Goal: Task Accomplishment & Management: Complete application form

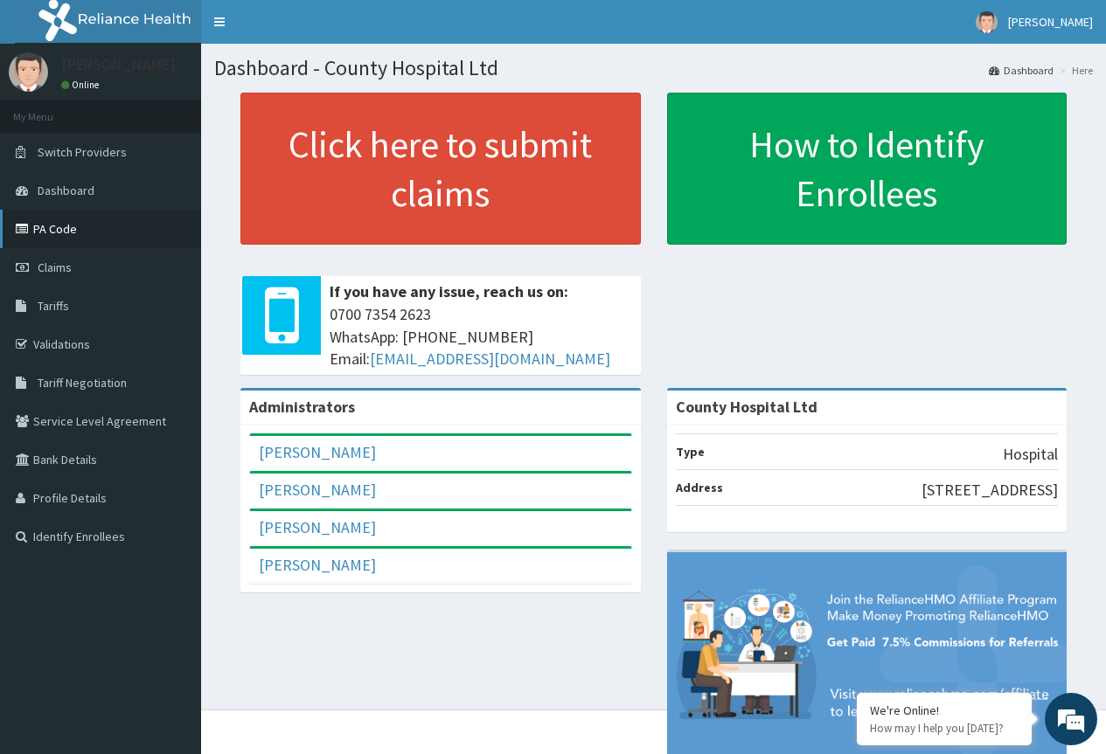
click at [48, 231] on link "PA Code" at bounding box center [100, 229] width 201 height 38
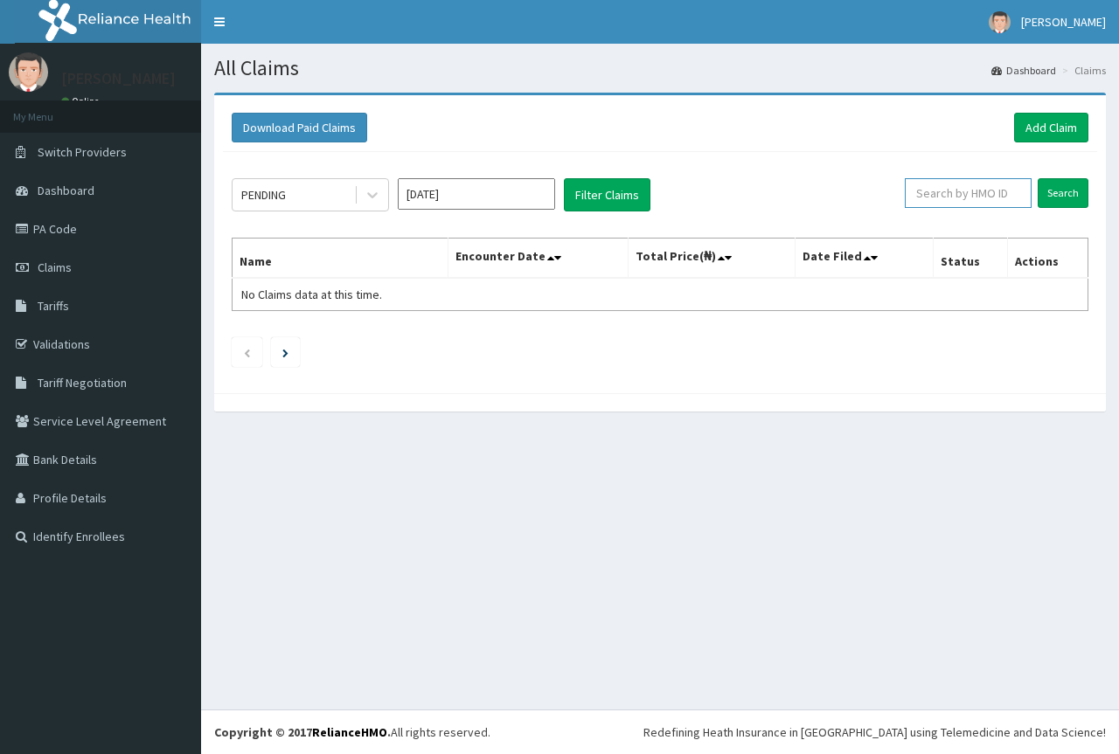
click at [965, 192] on input "text" at bounding box center [968, 193] width 127 height 30
paste input "TMD/10009/A"
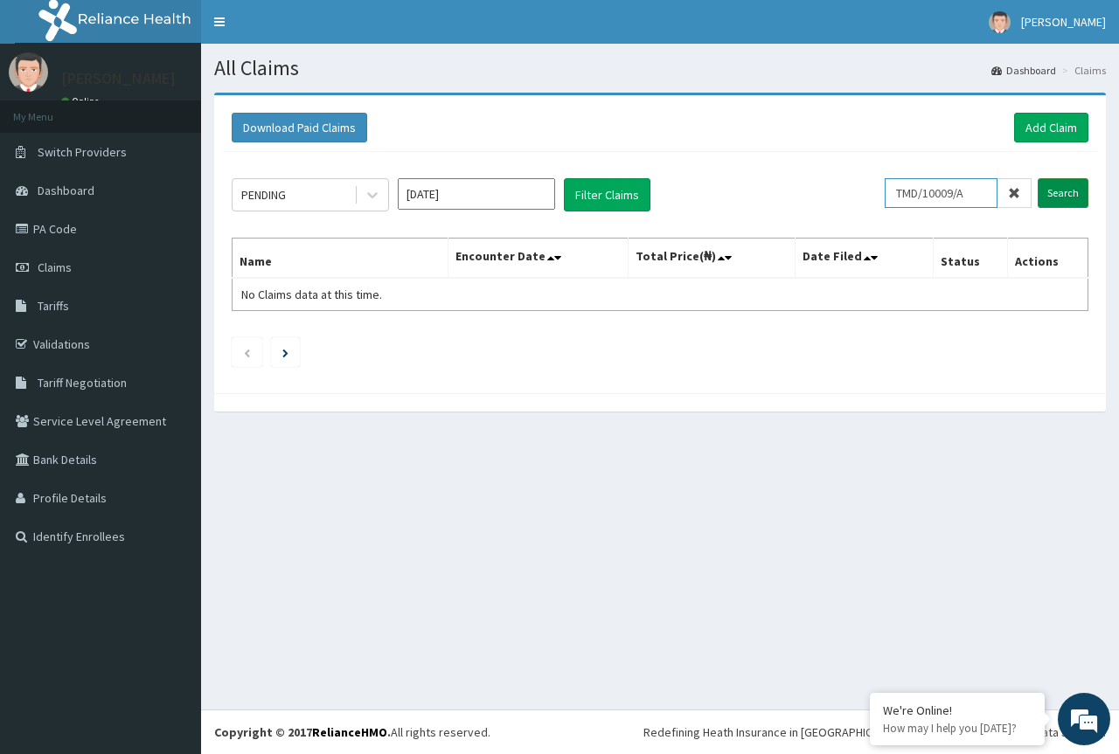
type input "TMD/10009/A"
click at [1067, 191] on input "Search" at bounding box center [1063, 193] width 51 height 30
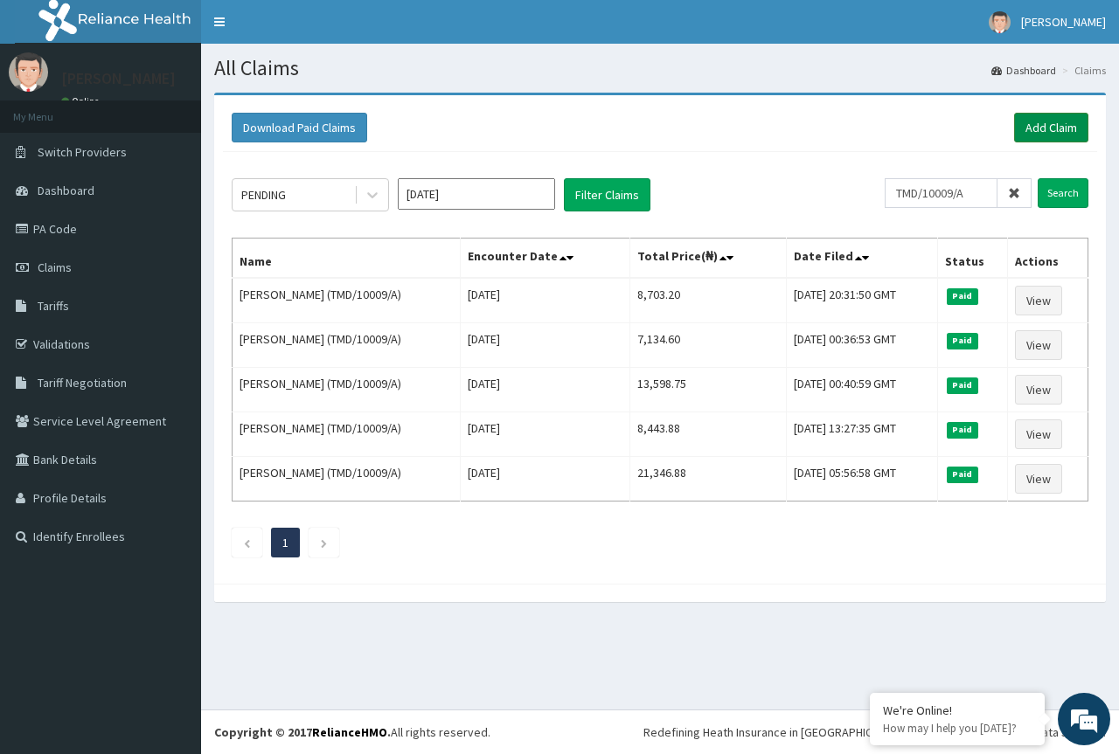
click at [1039, 127] on link "Add Claim" at bounding box center [1051, 128] width 74 height 30
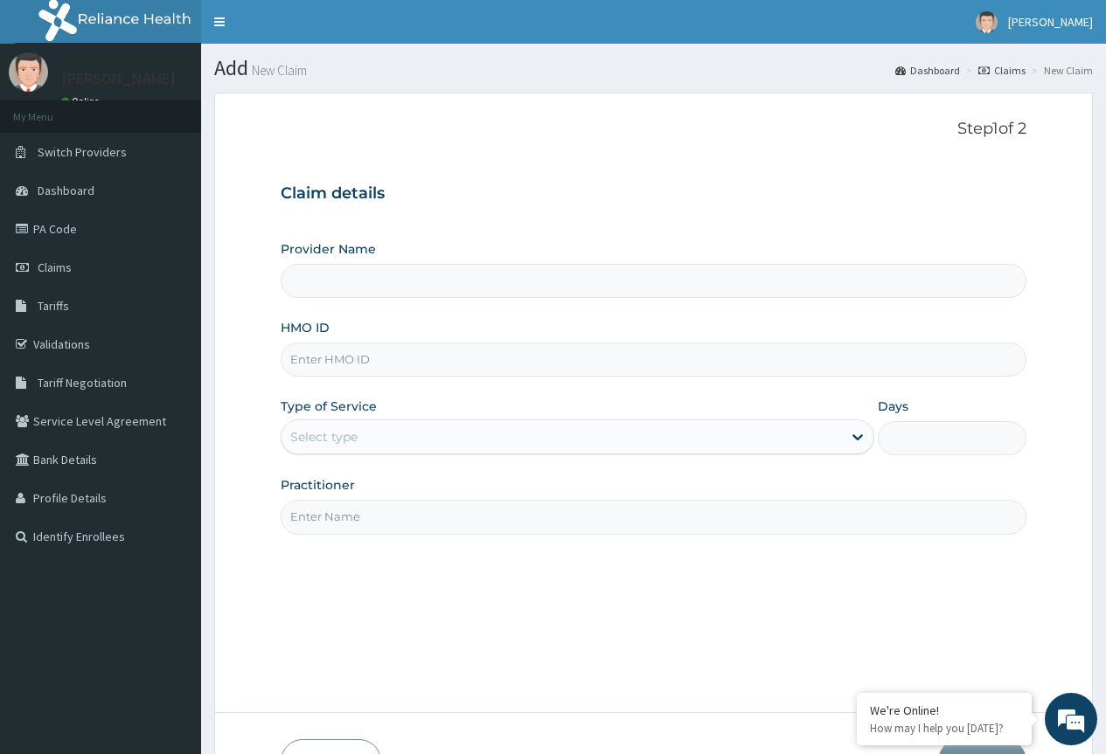
click at [348, 357] on input "HMO ID" at bounding box center [654, 360] width 746 height 34
type input "County Hospital Ltd"
paste input "TMD/10009/A"
type input "TMD/10009/A"
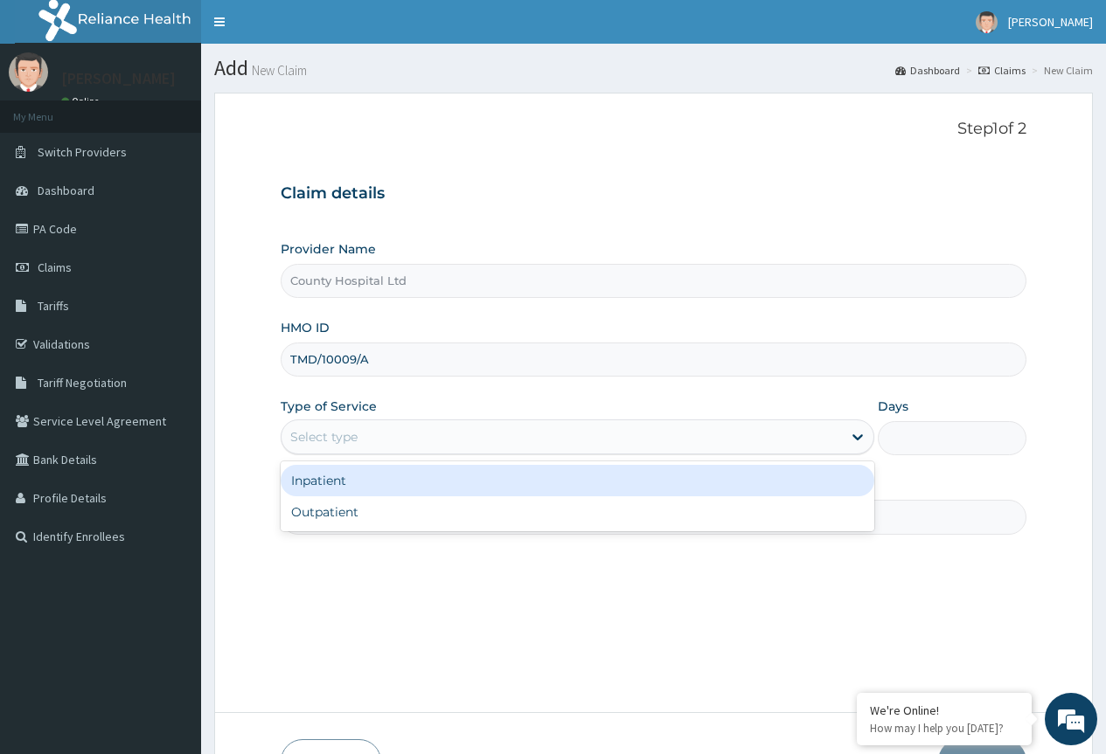
click at [346, 444] on div "Select type" at bounding box center [323, 436] width 67 height 17
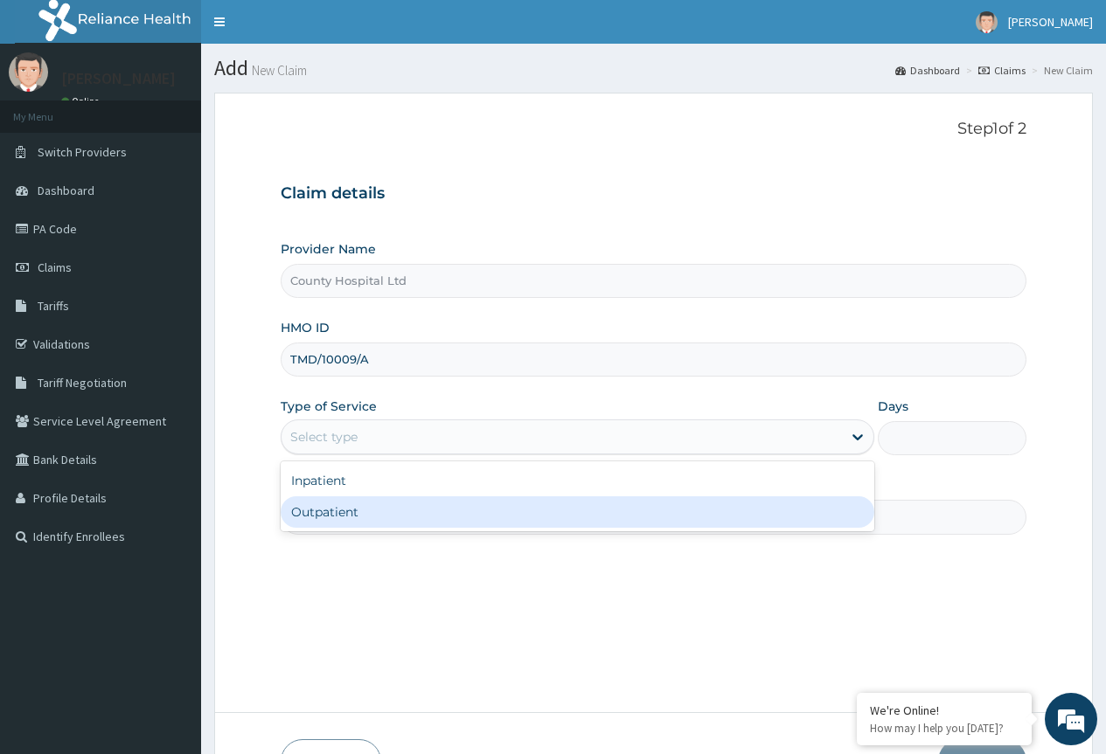
click at [363, 509] on div "Outpatient" at bounding box center [578, 512] width 594 height 31
type input "1"
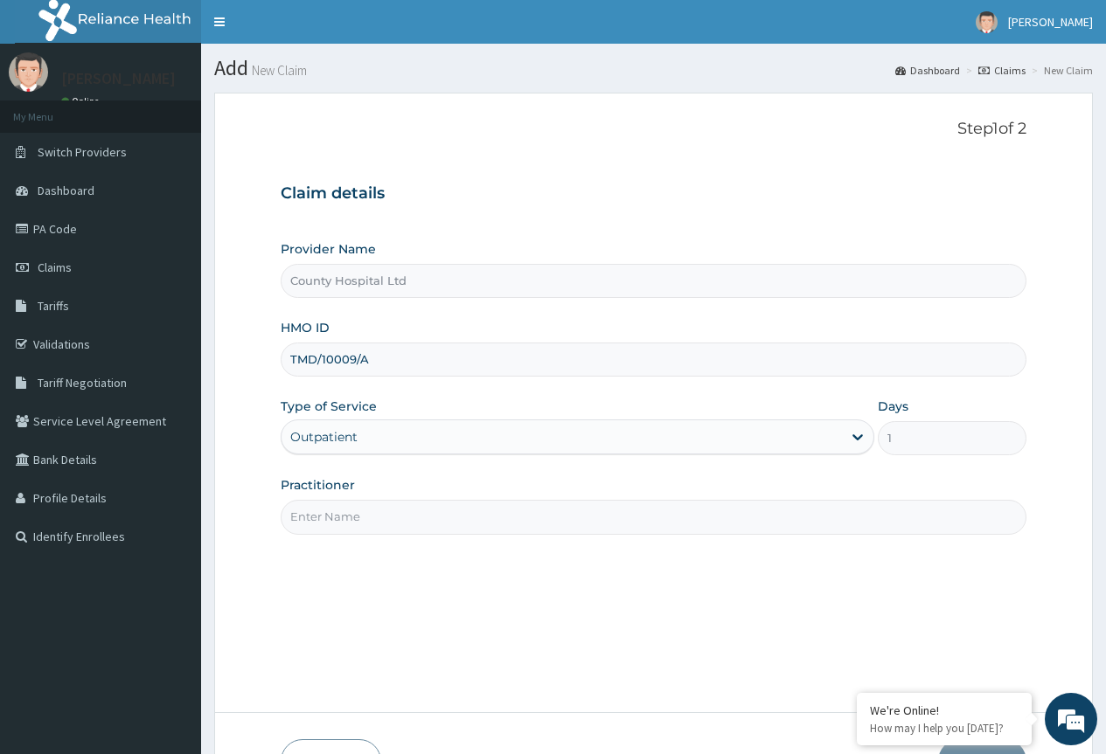
drag, startPoint x: 383, startPoint y: 509, endPoint x: 388, endPoint y: 534, distance: 25.9
click at [383, 509] on input "Practitioner" at bounding box center [654, 517] width 746 height 34
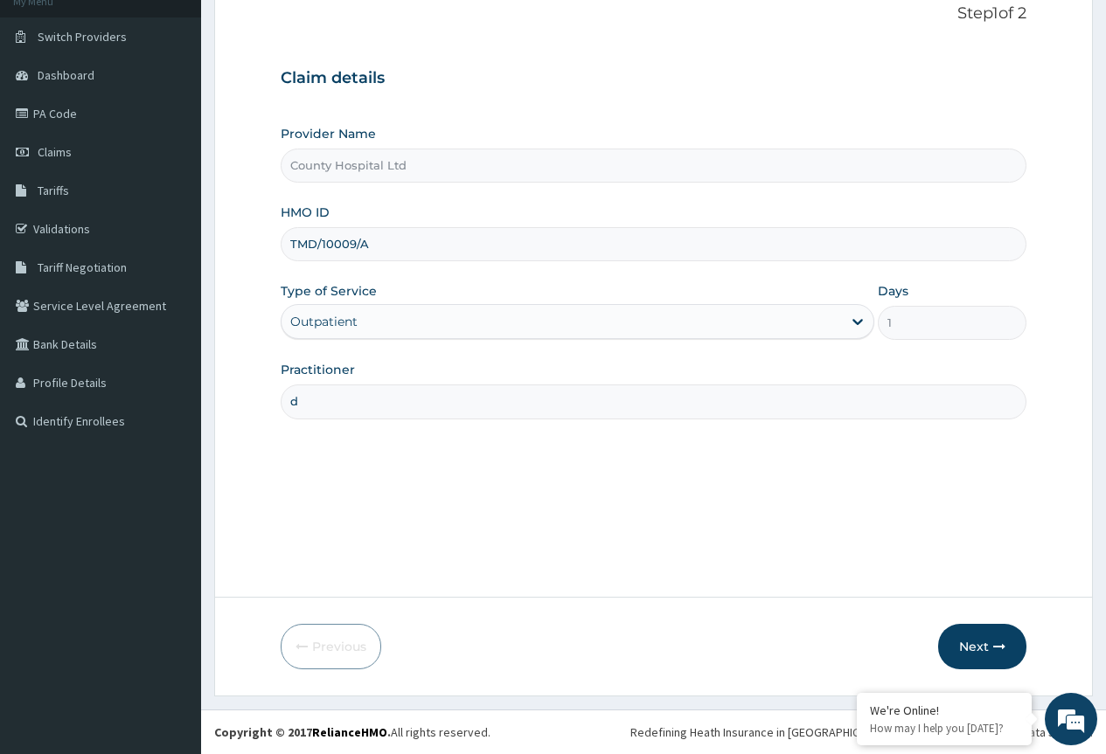
type input "DR. STANLEY"
click at [963, 646] on button "Next" at bounding box center [982, 646] width 88 height 45
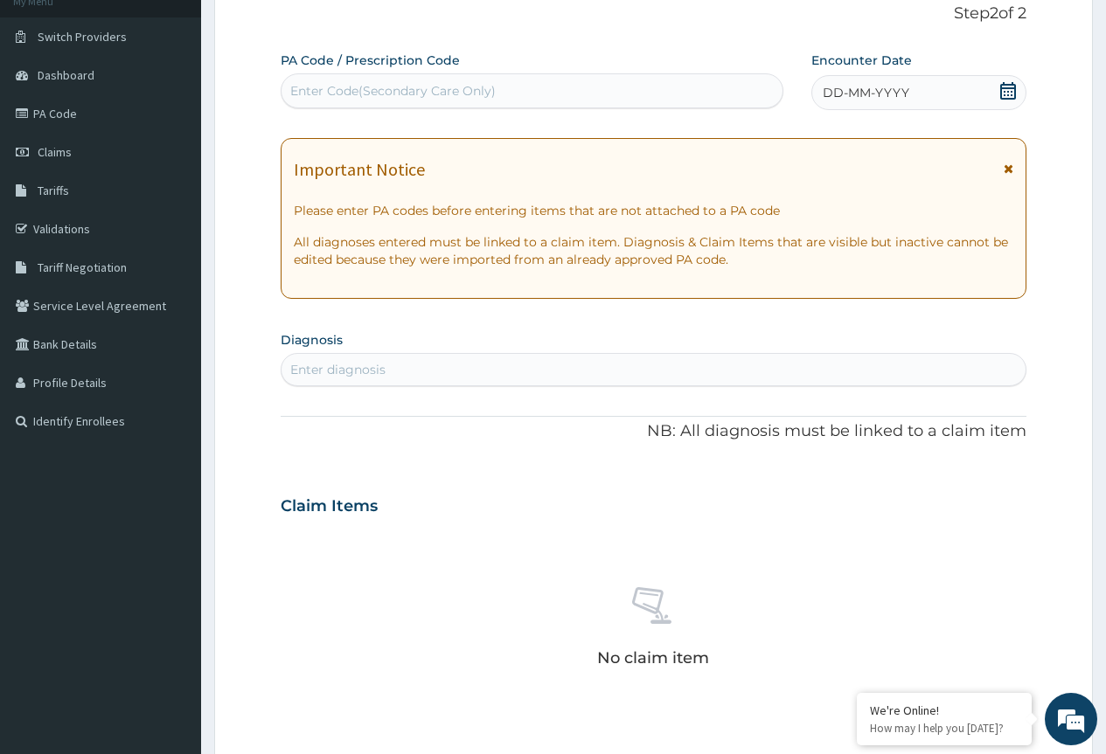
click at [1010, 94] on icon at bounding box center [1007, 90] width 17 height 17
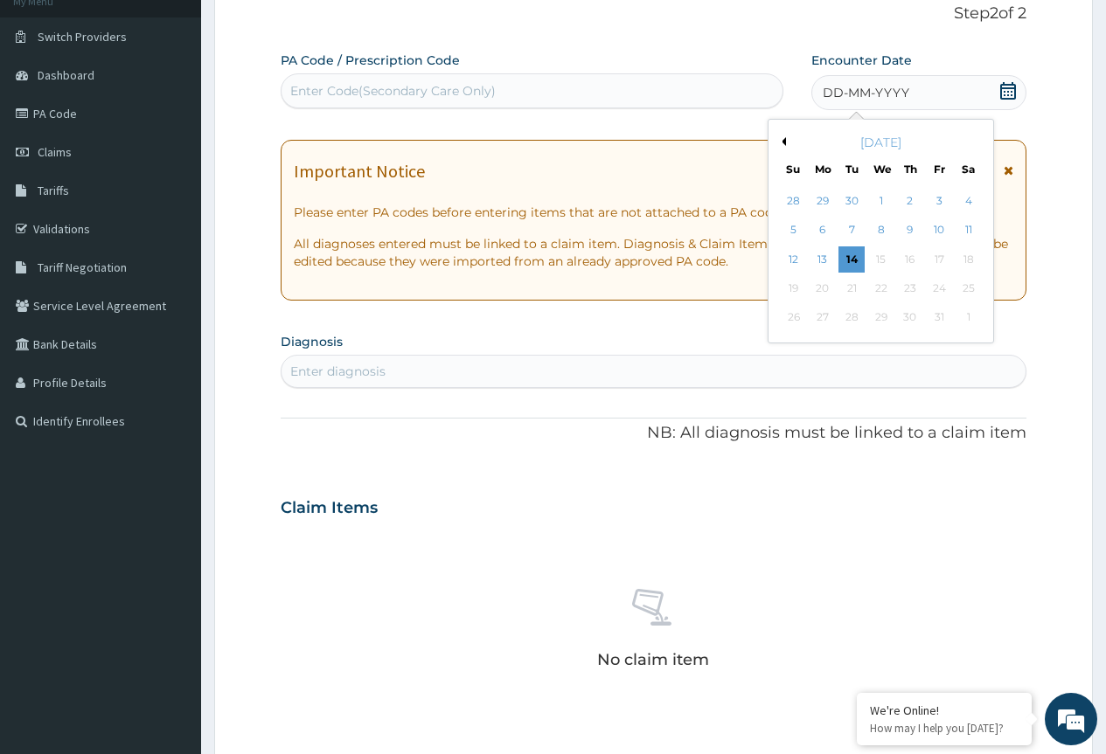
click at [779, 139] on button "Previous Month" at bounding box center [781, 141] width 9 height 9
click at [939, 200] on div "1" at bounding box center [939, 201] width 26 height 26
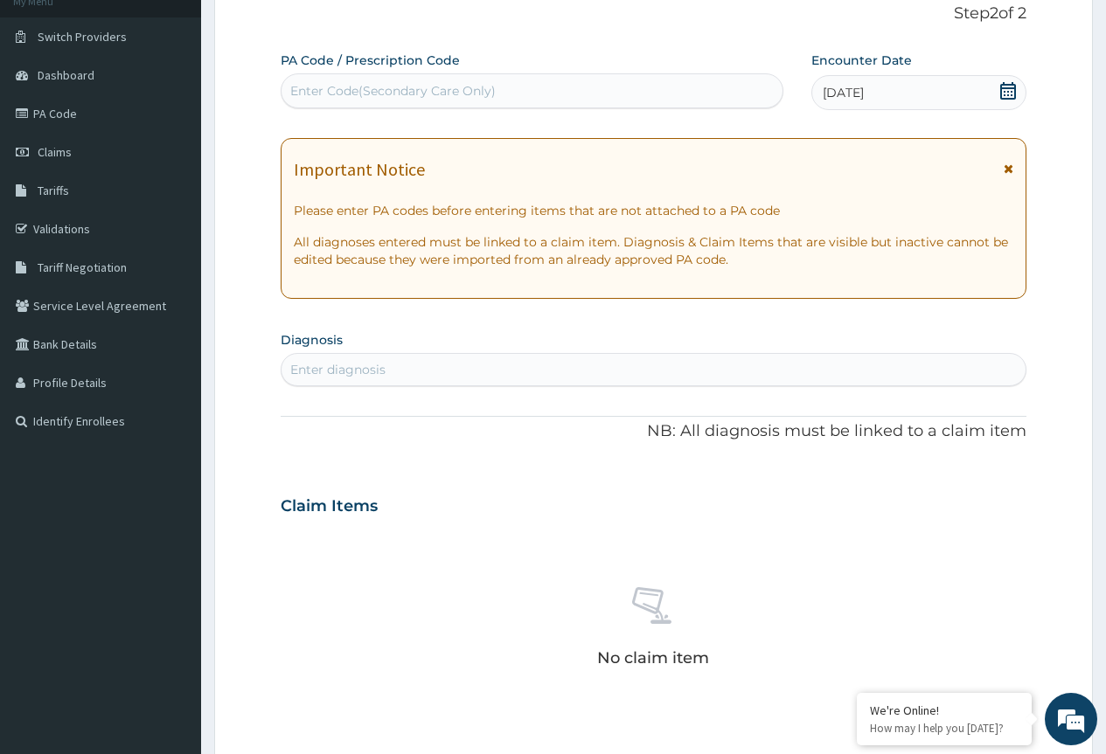
click at [374, 365] on div "Enter diagnosis" at bounding box center [337, 369] width 95 height 17
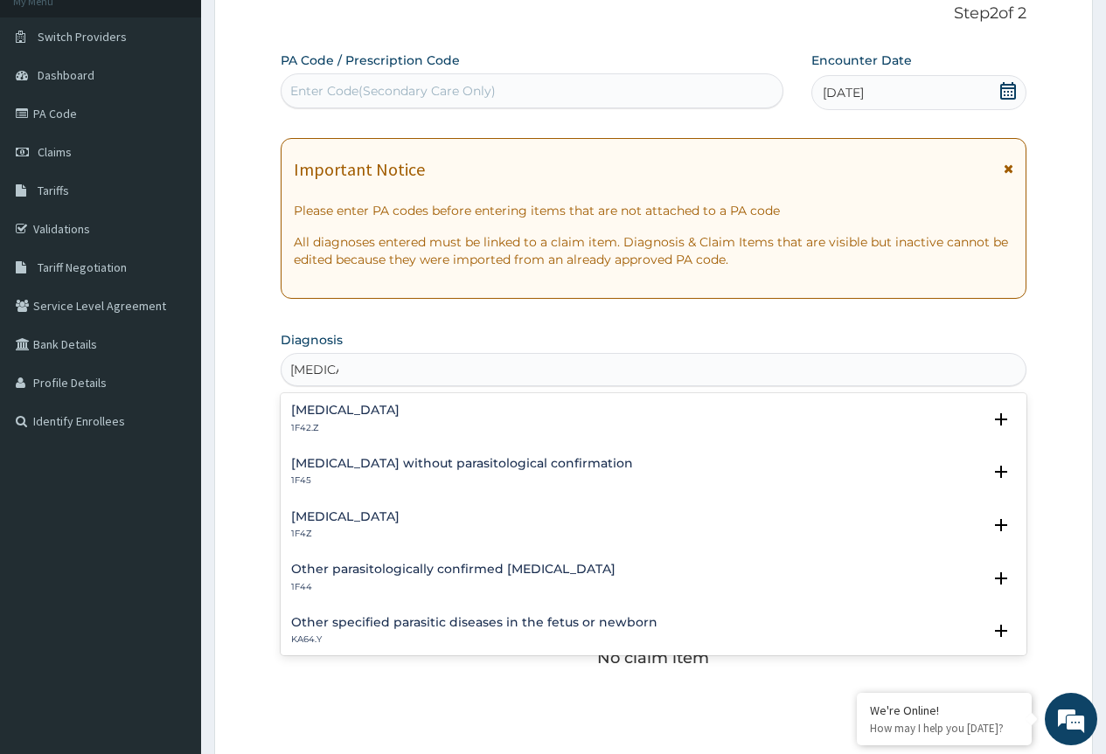
type input "malaria"
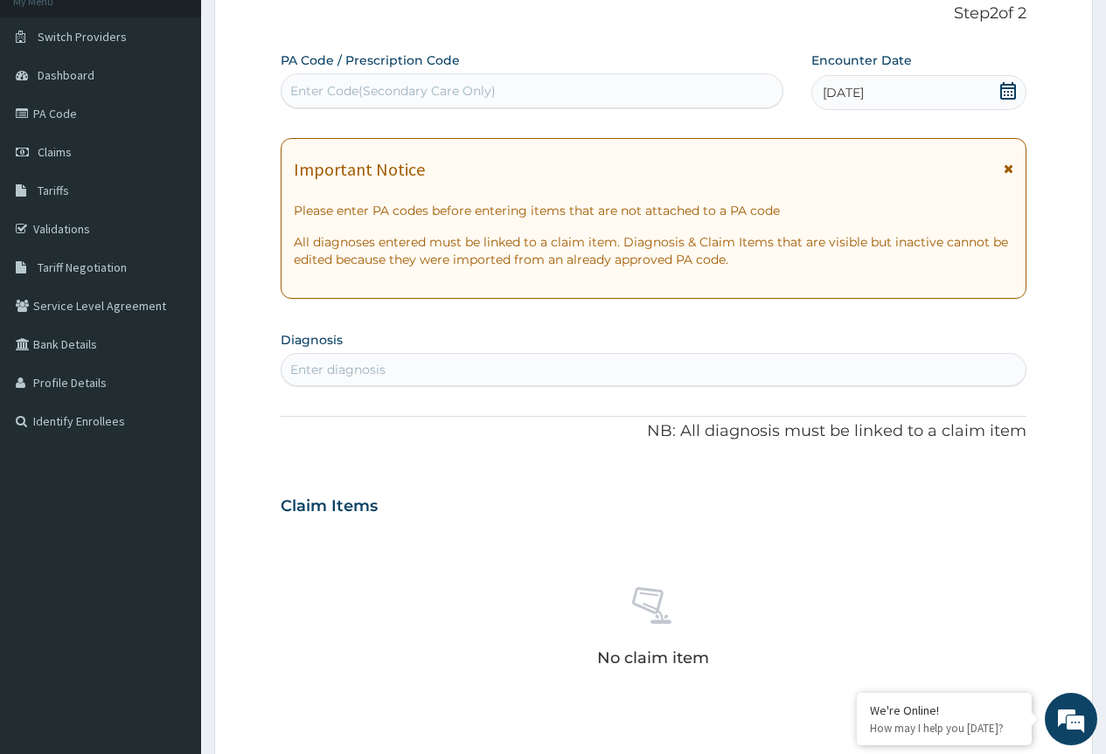
click at [406, 362] on div "Enter diagnosis" at bounding box center [653, 370] width 744 height 28
type input "malaria"
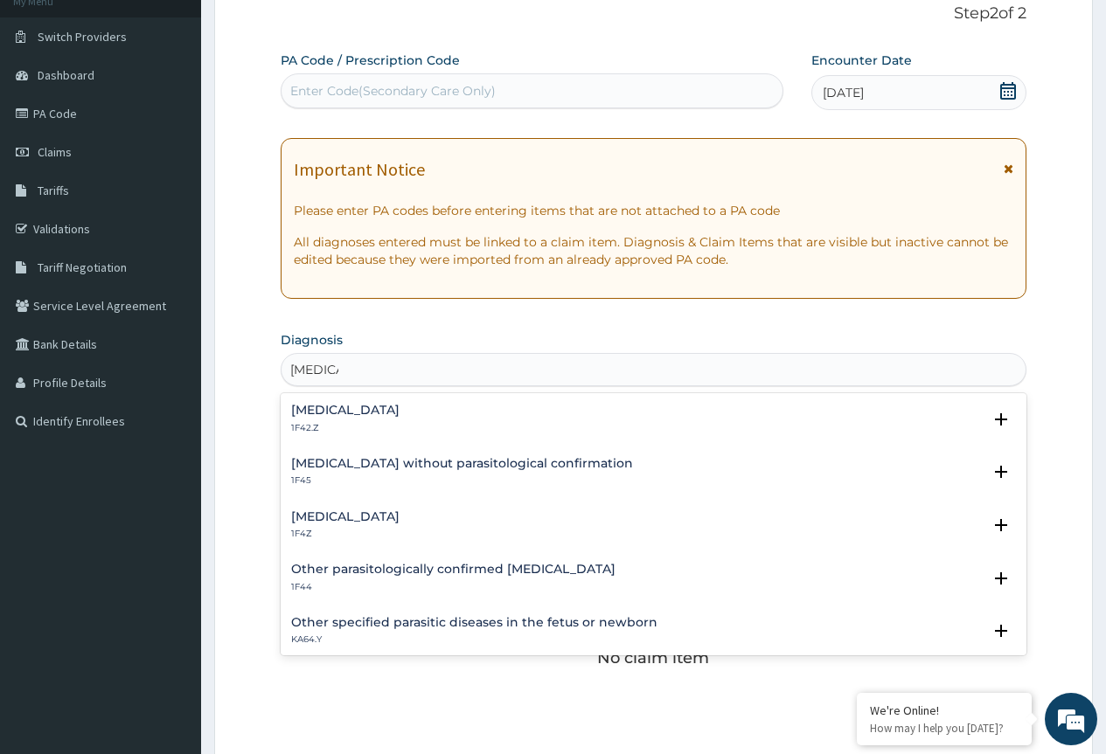
click at [400, 420] on div "Plasmodium malariae malaria without complication 1F42.Z" at bounding box center [345, 419] width 108 height 31
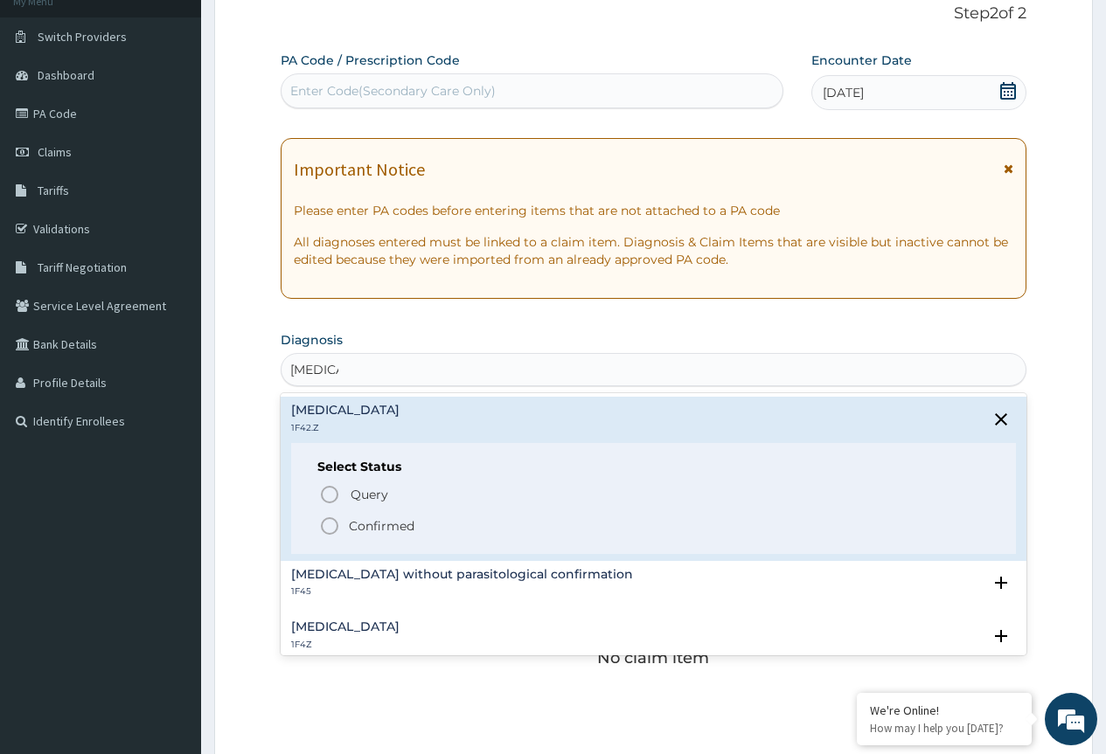
click at [320, 528] on icon "status option filled" at bounding box center [329, 526] width 21 height 21
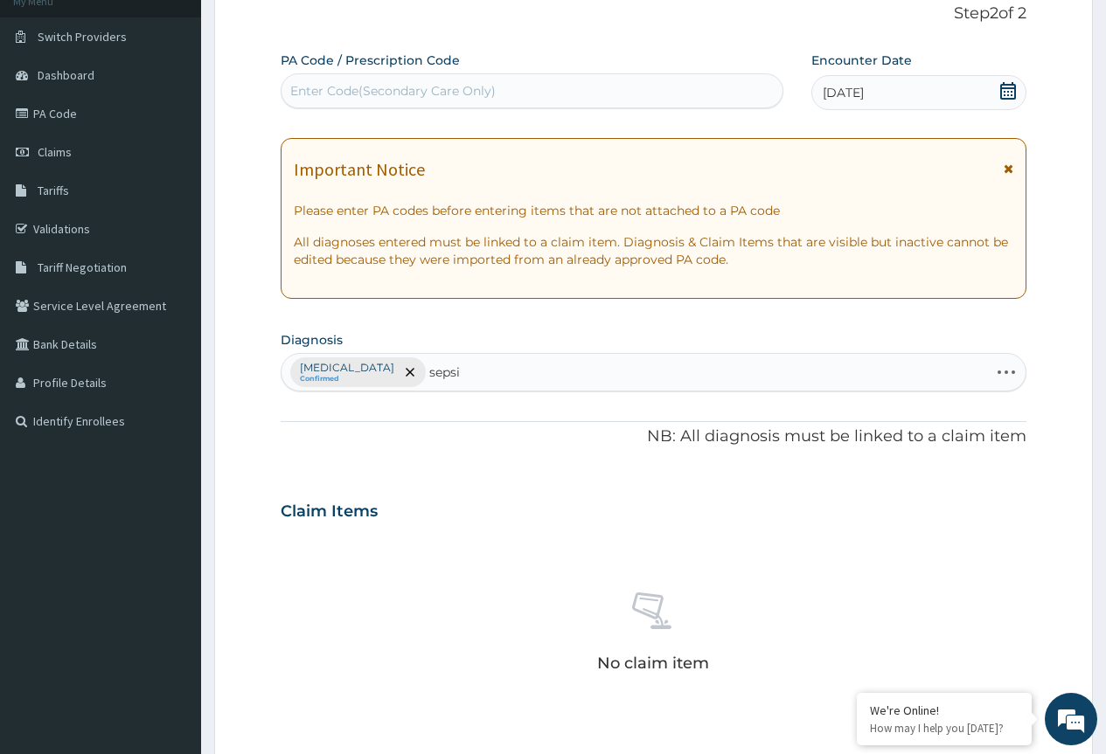
type input "sepsis"
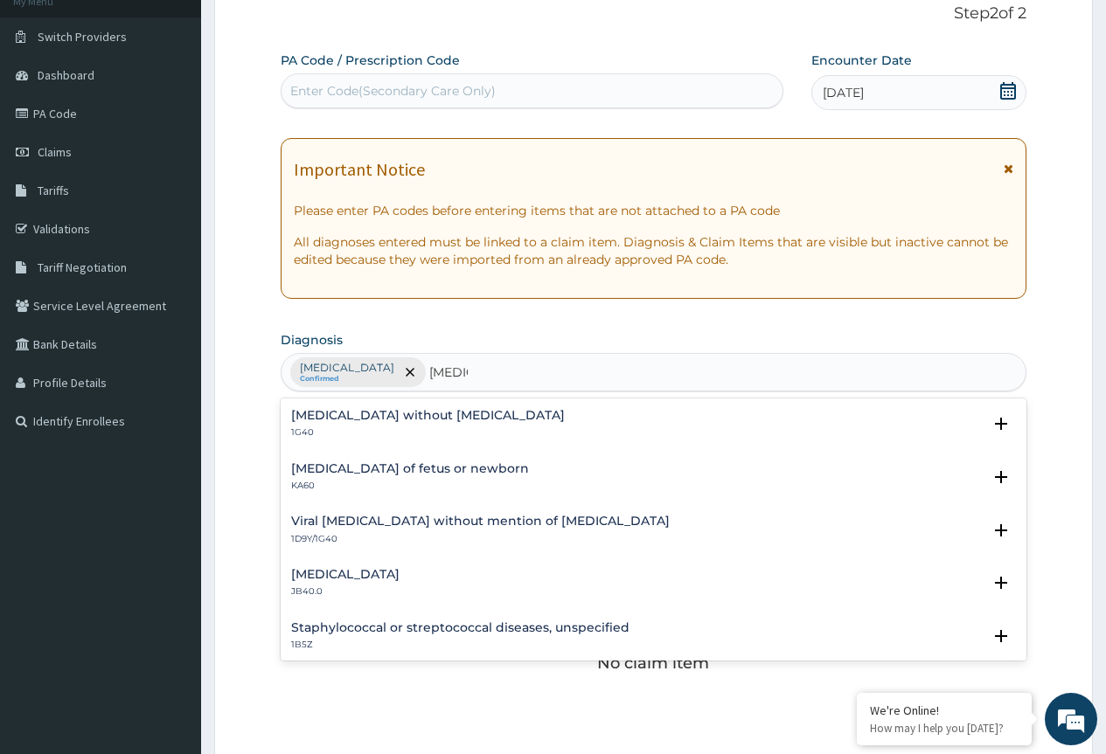
click at [372, 413] on h4 "Sepsis without septic shock" at bounding box center [428, 415] width 274 height 13
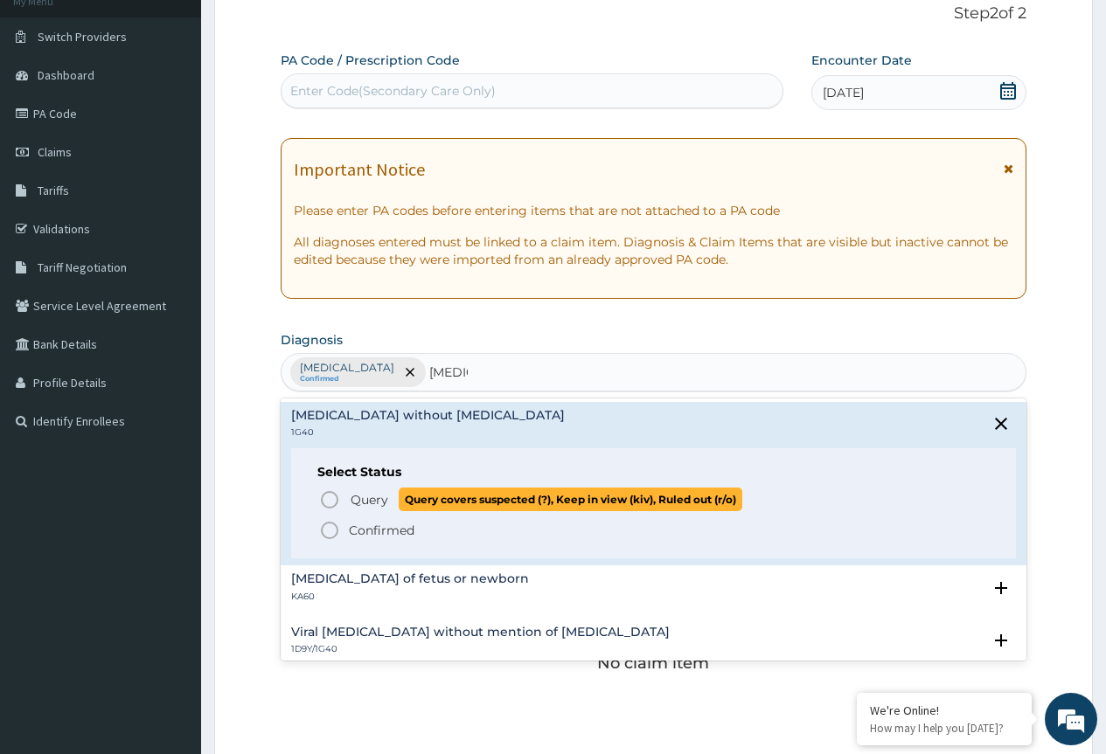
click at [329, 500] on icon "status option query" at bounding box center [329, 500] width 21 height 21
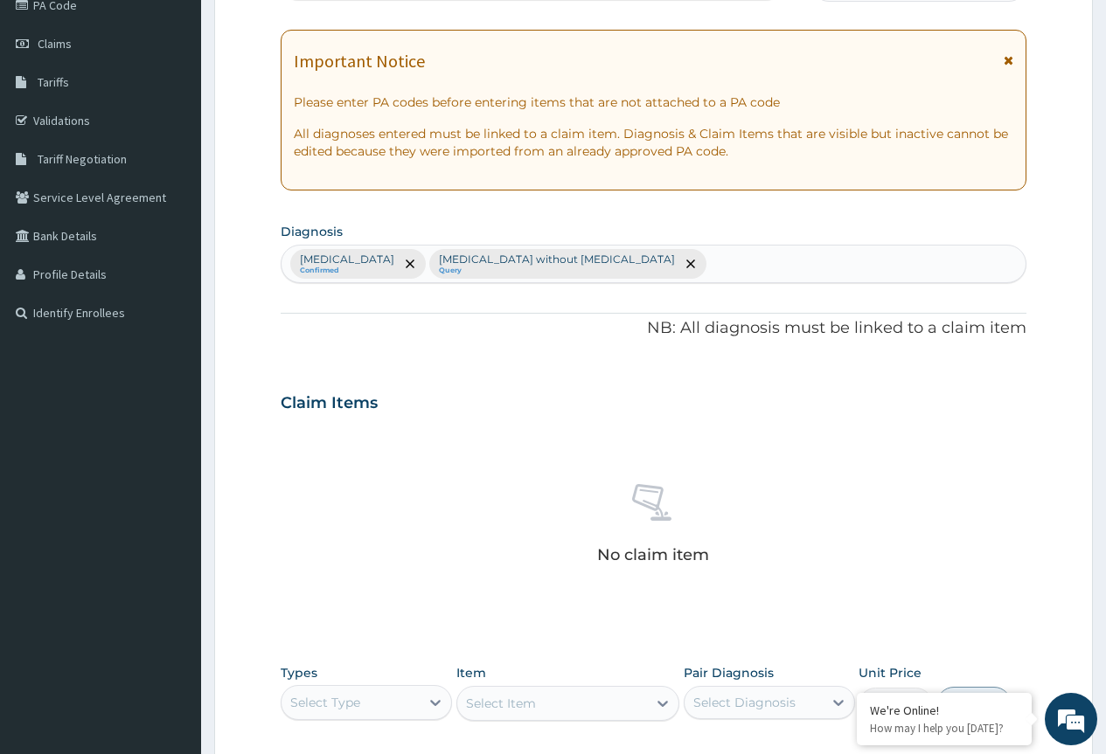
scroll to position [465, 0]
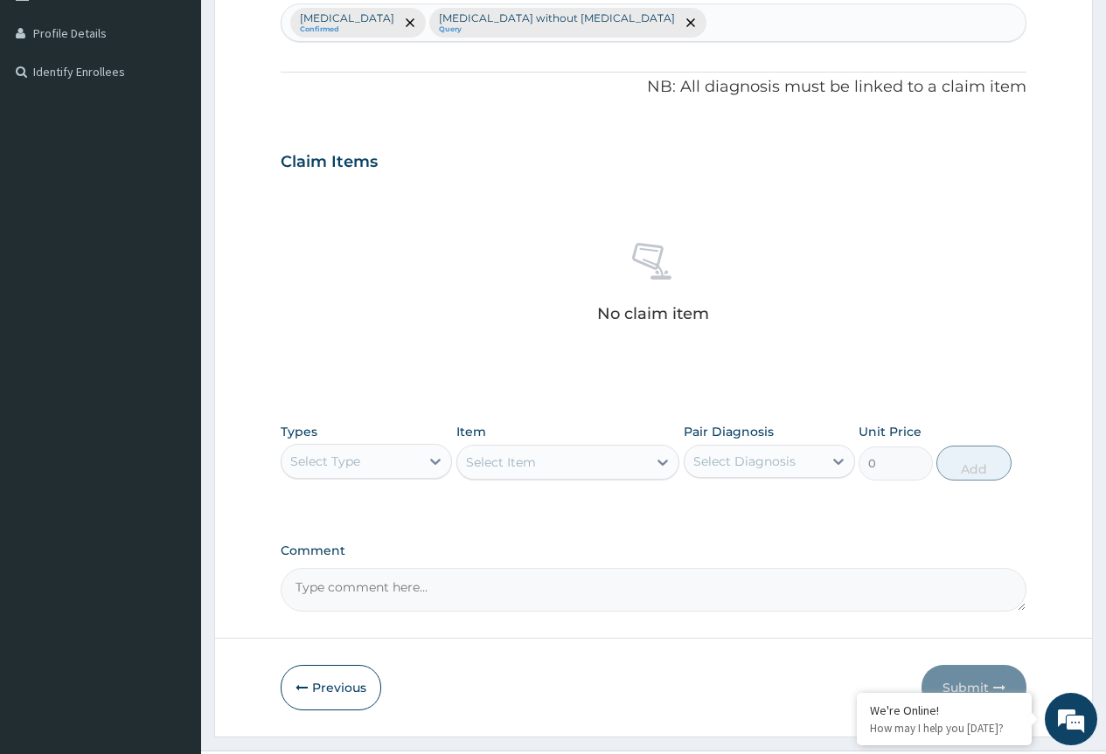
click at [337, 454] on div "Select Type" at bounding box center [325, 461] width 70 height 17
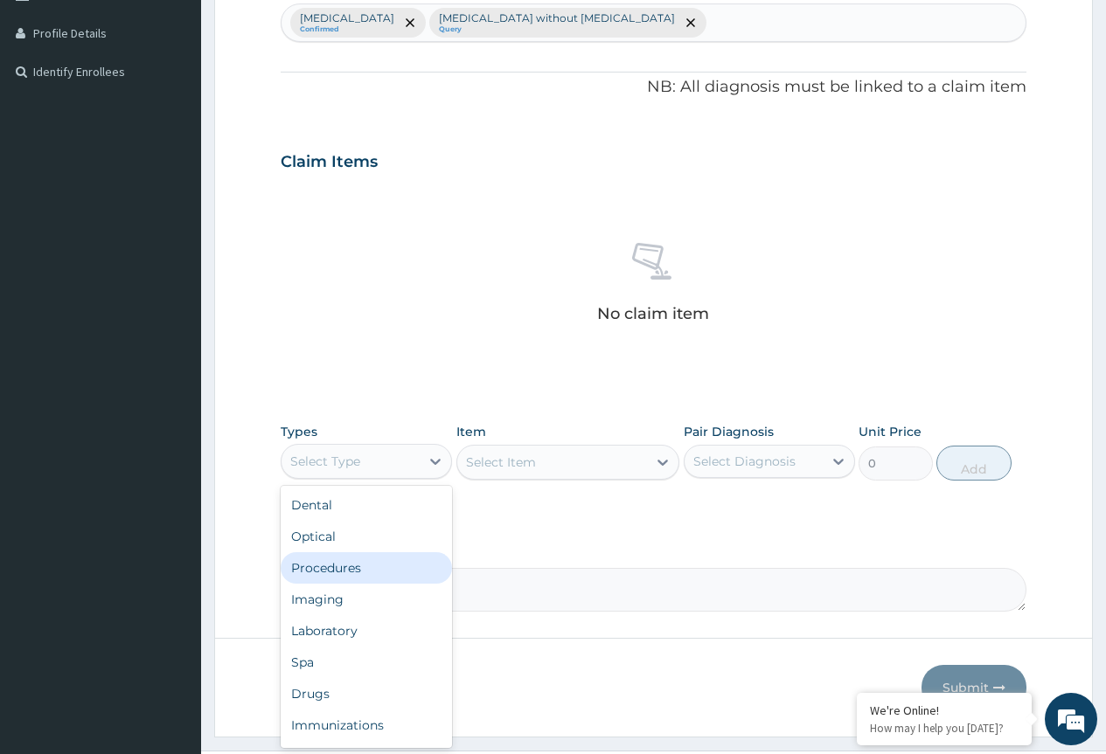
drag, startPoint x: 356, startPoint y: 573, endPoint x: 463, endPoint y: 523, distance: 118.9
click at [357, 573] on div "Procedures" at bounding box center [366, 567] width 171 height 31
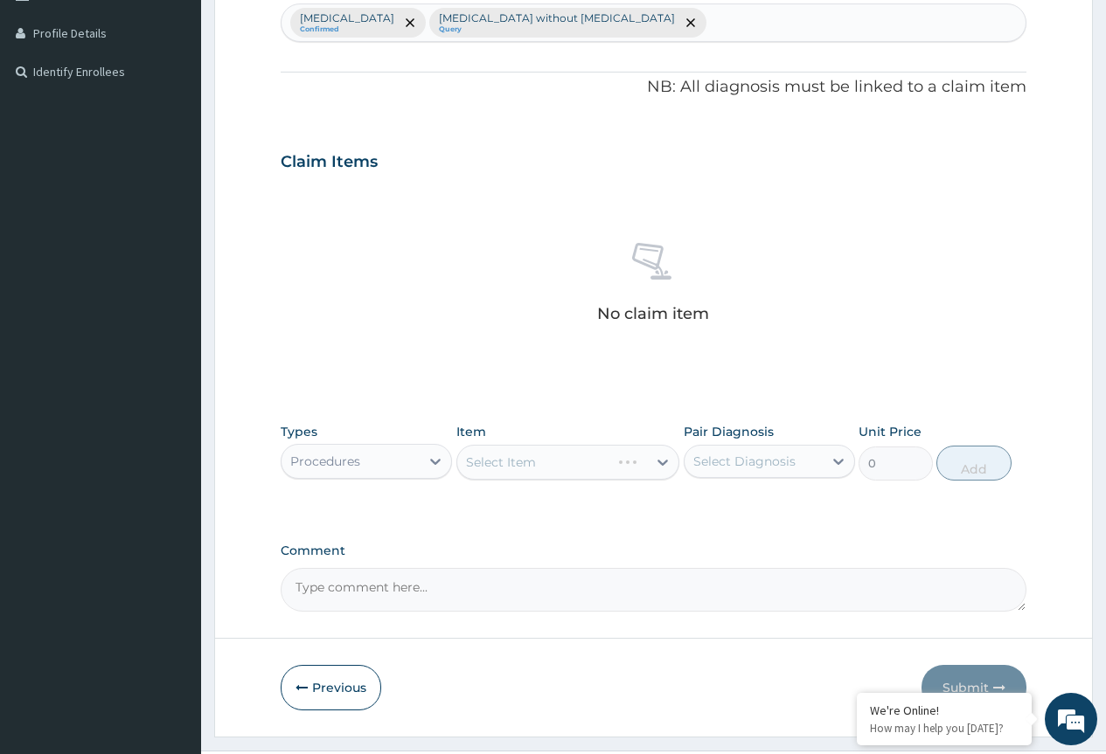
click at [527, 463] on div "Select Item" at bounding box center [568, 462] width 224 height 35
click at [532, 464] on div "Select Item" at bounding box center [568, 462] width 224 height 35
click at [538, 465] on div "Select Item" at bounding box center [568, 462] width 224 height 35
click at [617, 462] on div "Select Item" at bounding box center [568, 462] width 224 height 35
click at [662, 460] on div "Select Item" at bounding box center [568, 462] width 224 height 35
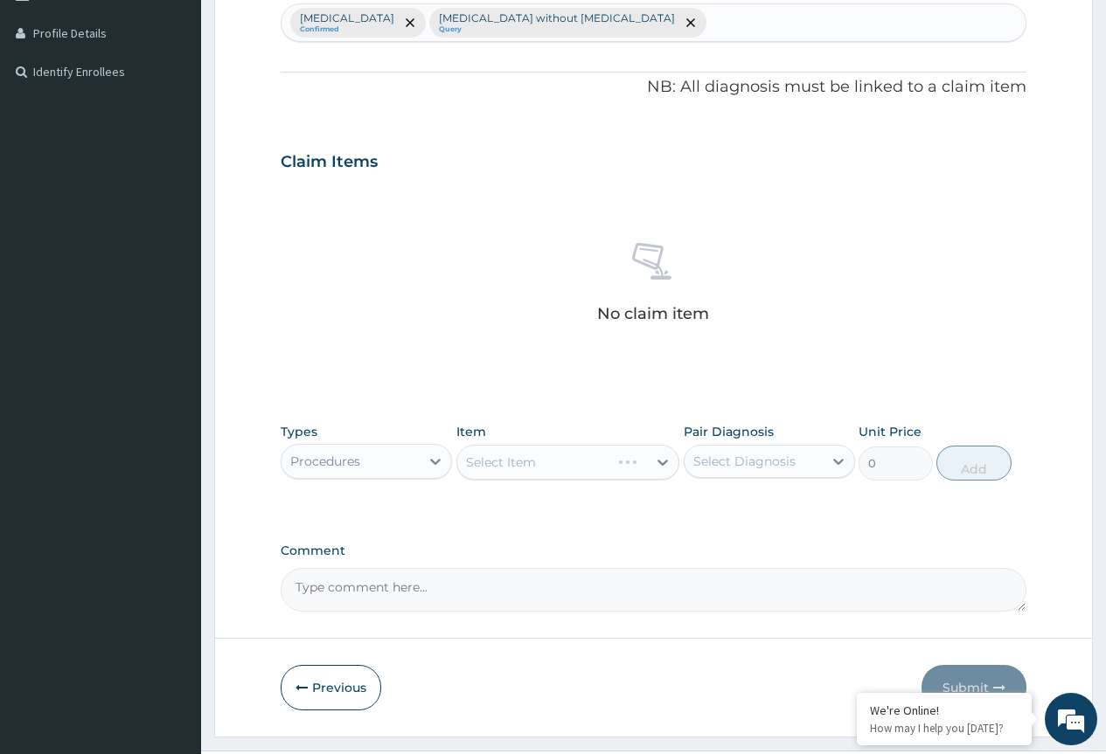
click at [658, 460] on div "Select Item" at bounding box center [568, 462] width 224 height 35
click at [643, 460] on div "Select Item" at bounding box center [568, 462] width 224 height 35
click at [620, 460] on div "Select Item" at bounding box center [568, 462] width 224 height 35
click at [564, 457] on div "Select Item" at bounding box center [568, 462] width 224 height 35
click at [544, 460] on div "Select Item" at bounding box center [568, 462] width 224 height 35
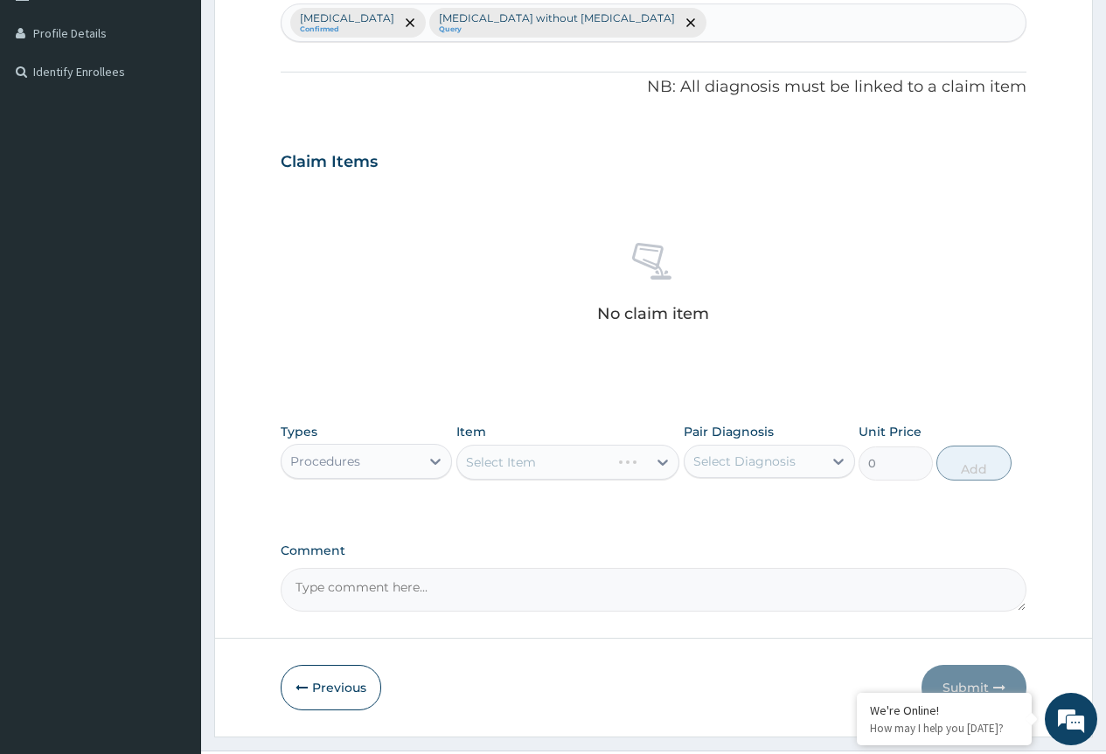
click at [523, 468] on div "Select Item" at bounding box center [568, 462] width 224 height 35
click at [527, 471] on div "Select Item" at bounding box center [568, 462] width 224 height 35
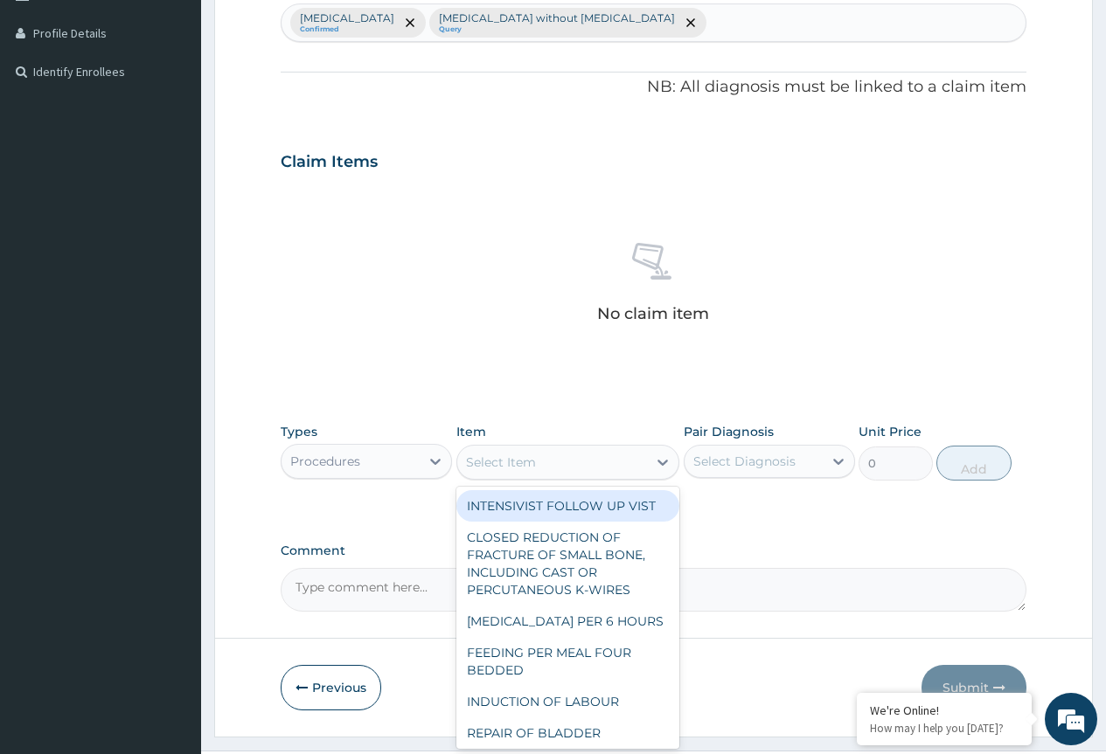
click at [568, 461] on div "Select Item" at bounding box center [552, 462] width 191 height 28
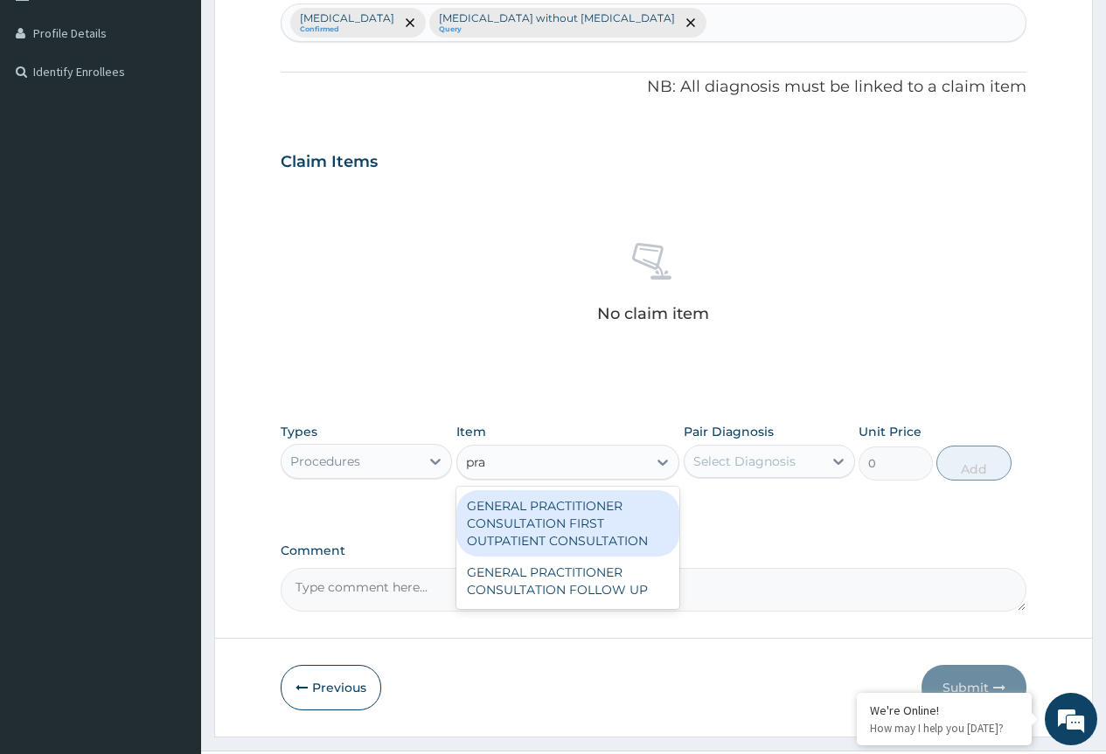
type input "prac"
click at [529, 542] on div "GENERAL PRACTITIONER CONSULTATION FIRST OUTPATIENT CONSULTATION" at bounding box center [568, 523] width 224 height 66
type input "3795"
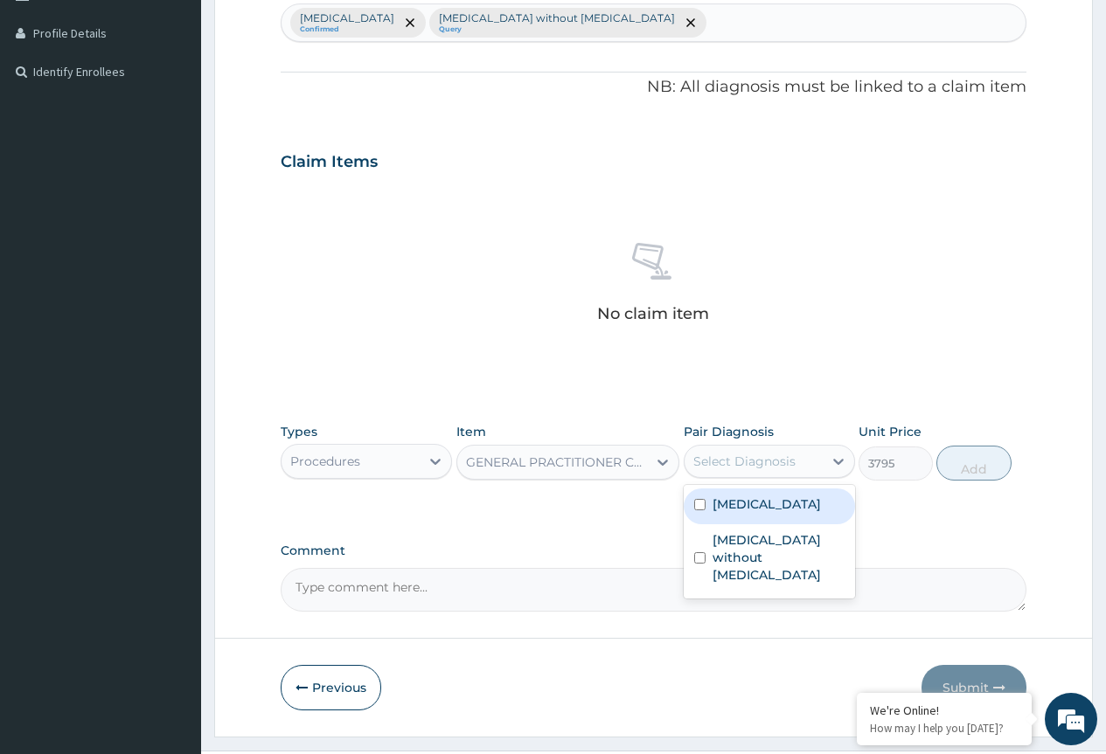
click at [731, 461] on div "Select Diagnosis" at bounding box center [744, 461] width 102 height 17
click at [724, 513] on label "Plasmodium malariae malaria without complication" at bounding box center [766, 504] width 108 height 17
checkbox input "true"
click at [996, 464] on button "Add" at bounding box center [973, 463] width 74 height 35
type input "0"
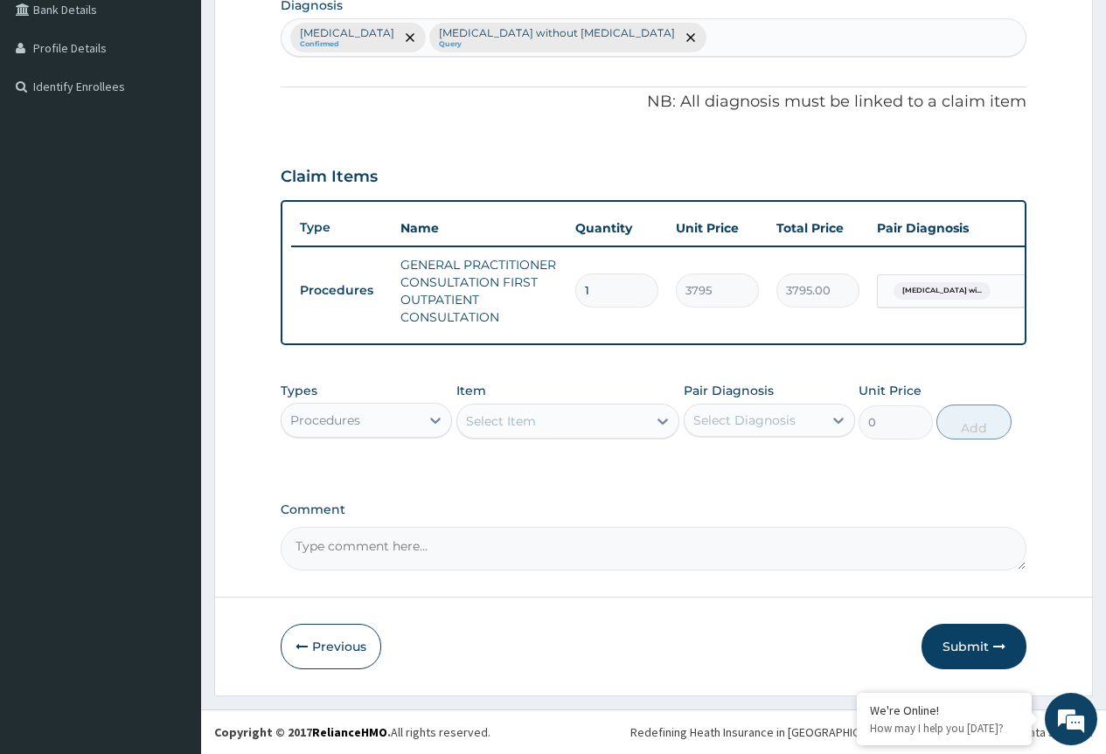
scroll to position [463, 0]
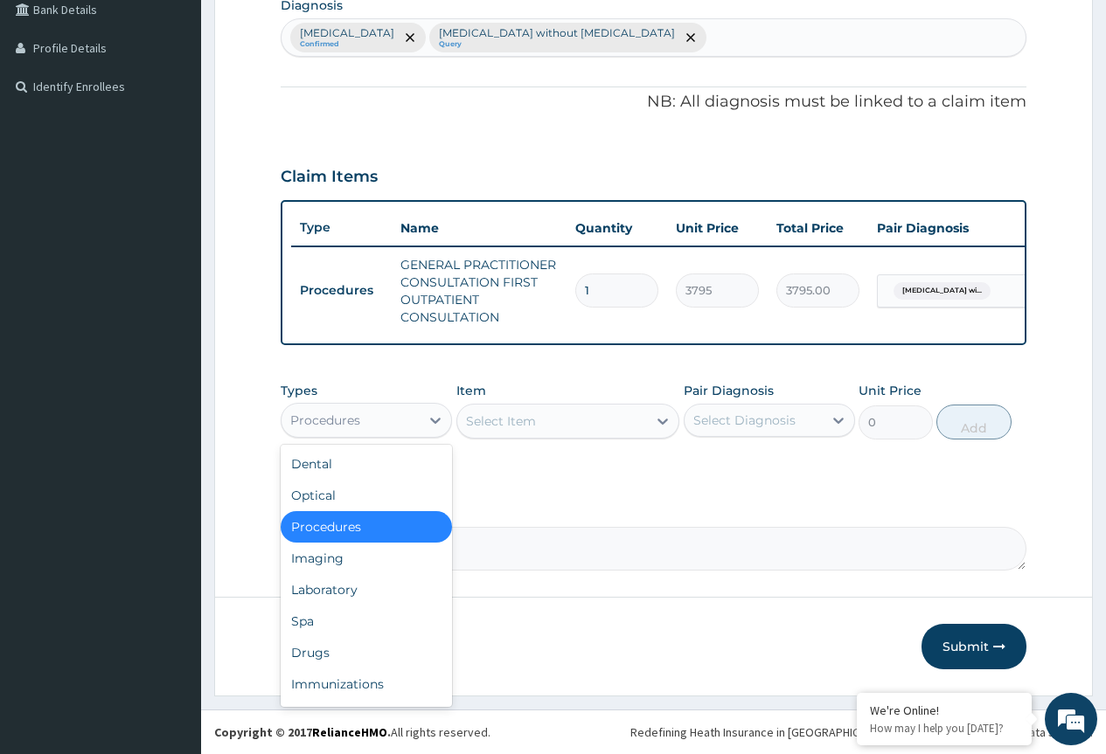
click at [373, 418] on div "Procedures" at bounding box center [350, 420] width 138 height 28
click at [337, 595] on div "Laboratory" at bounding box center [366, 589] width 171 height 31
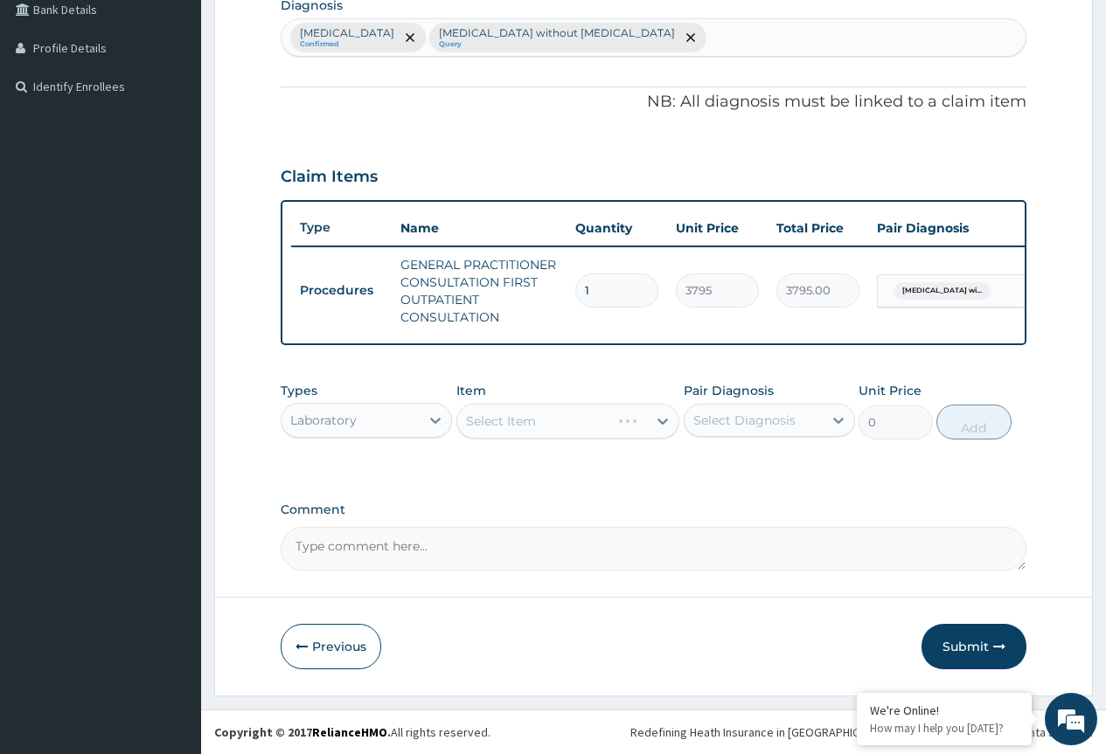
click at [531, 416] on div "Select Item" at bounding box center [568, 421] width 224 height 35
click at [365, 425] on div "Laboratory" at bounding box center [350, 420] width 138 height 28
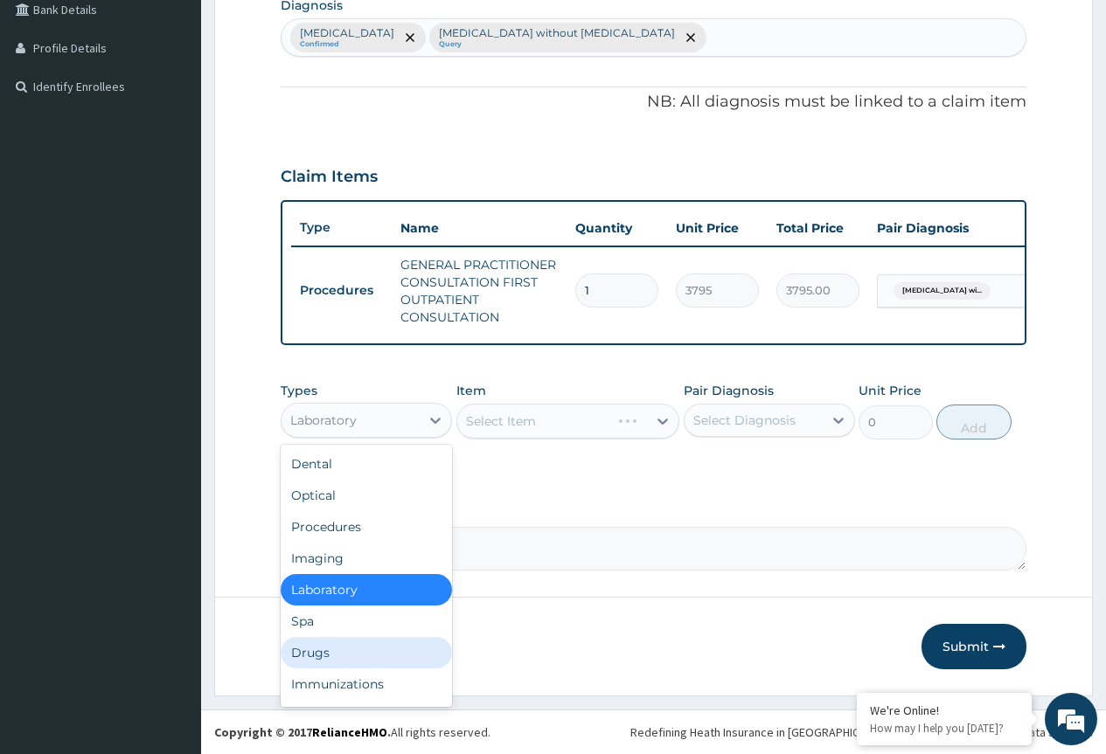
click at [336, 662] on div "Drugs" at bounding box center [366, 652] width 171 height 31
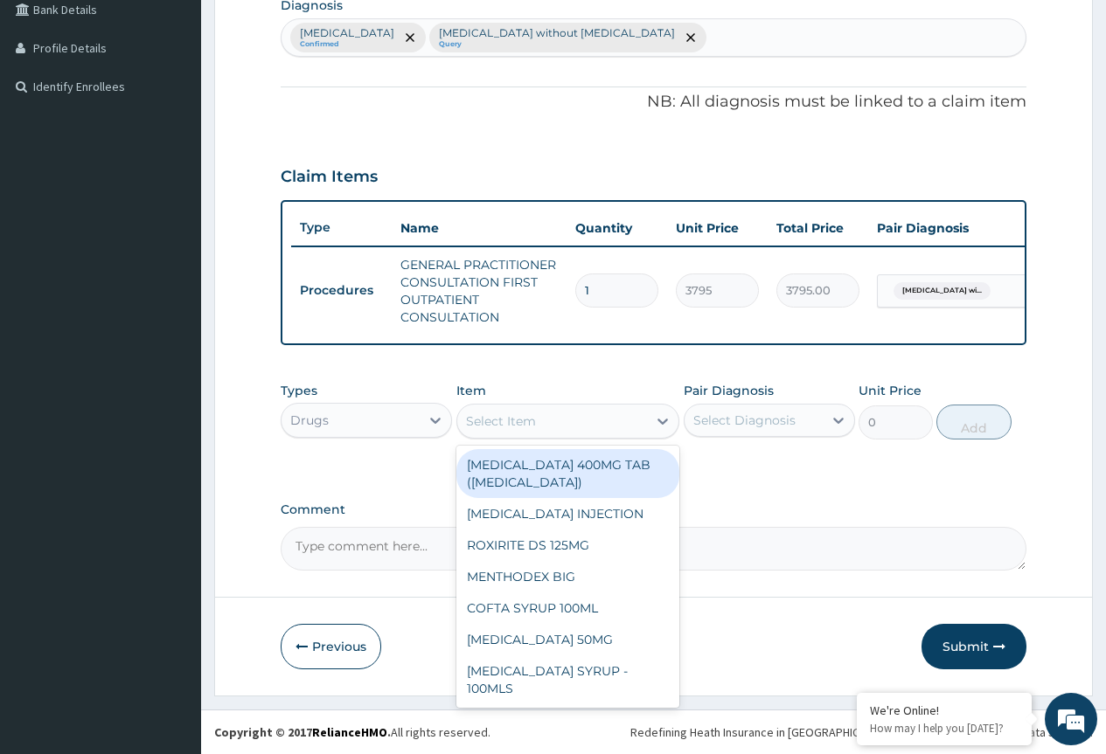
click at [498, 424] on div "Select Item" at bounding box center [501, 421] width 70 height 17
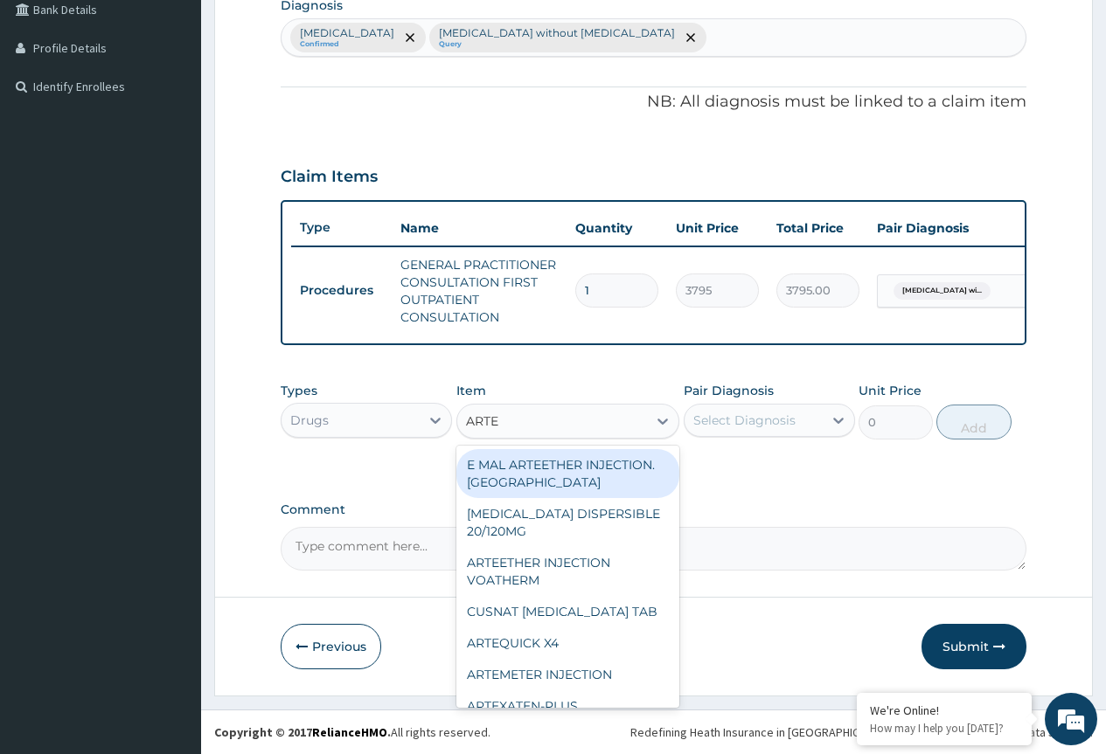
type input "ARTEM"
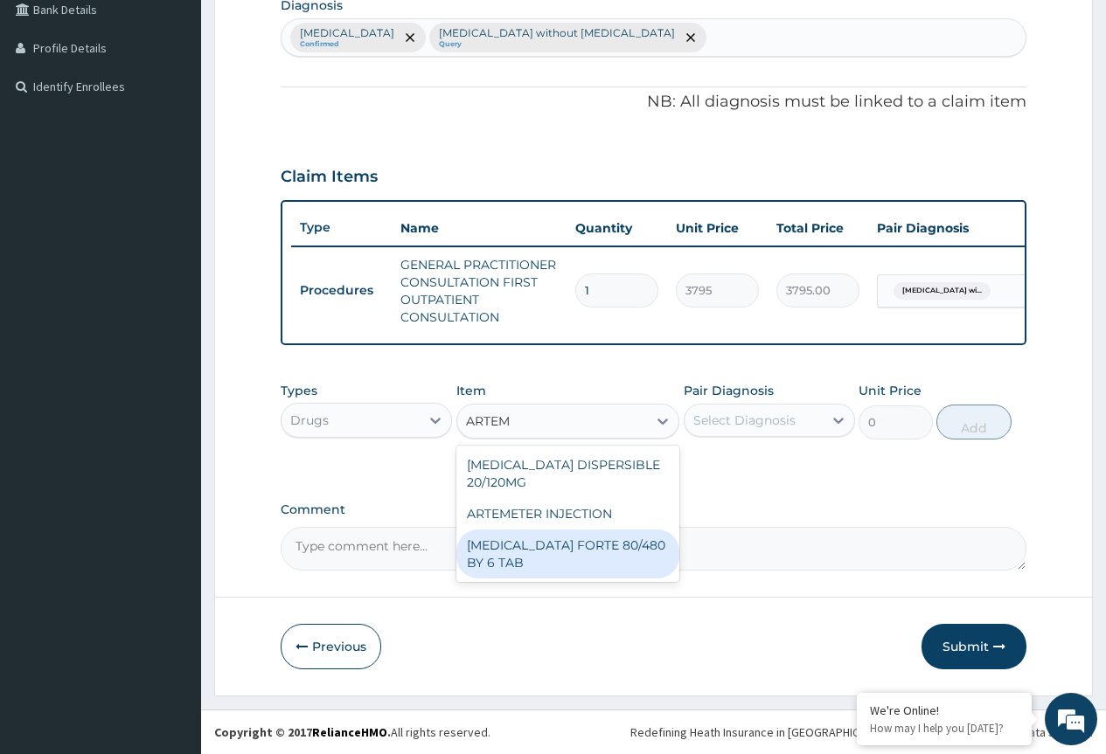
click at [529, 567] on div "COARTEM FORTE 80/480 BY 6 TAB" at bounding box center [568, 554] width 224 height 49
type input "480.7"
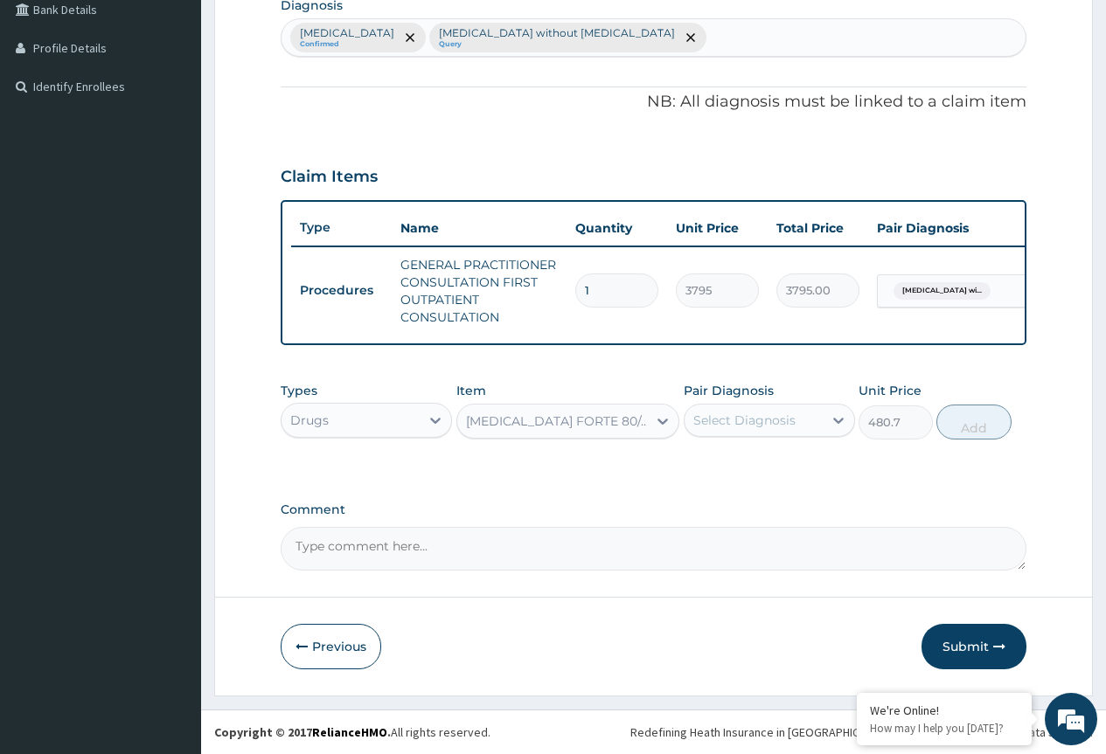
click at [761, 409] on div "Select Diagnosis" at bounding box center [753, 420] width 138 height 28
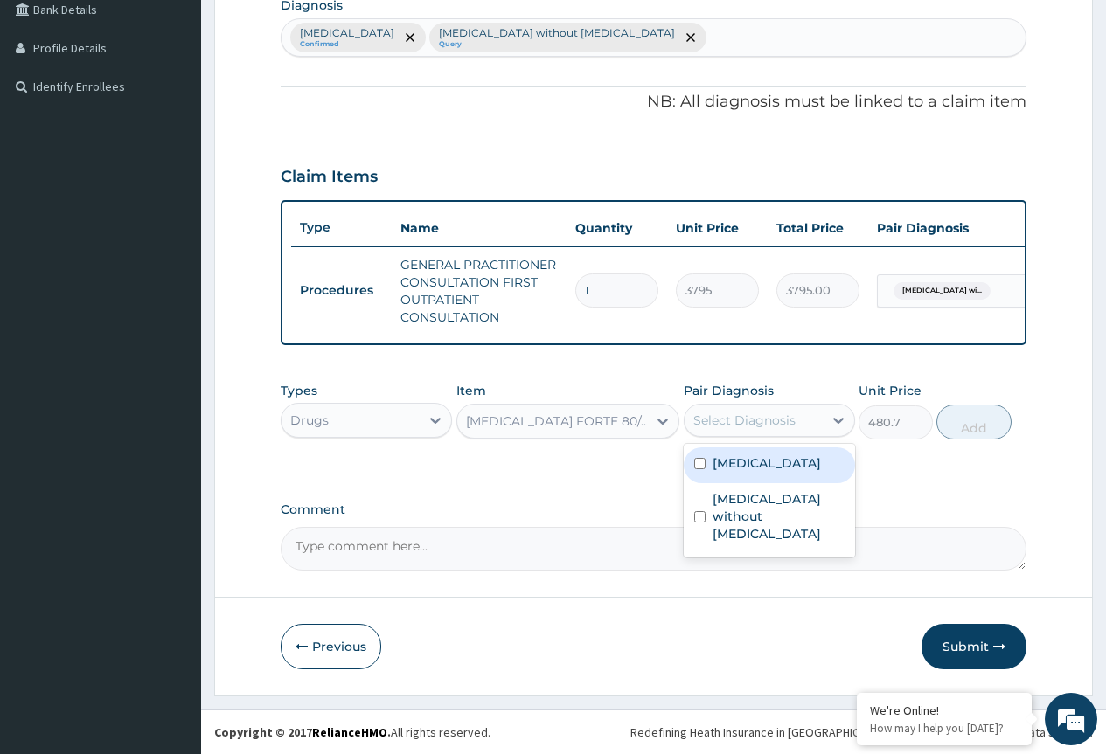
click at [749, 472] on label "Plasmodium malariae malaria without complication" at bounding box center [766, 463] width 108 height 17
checkbox input "true"
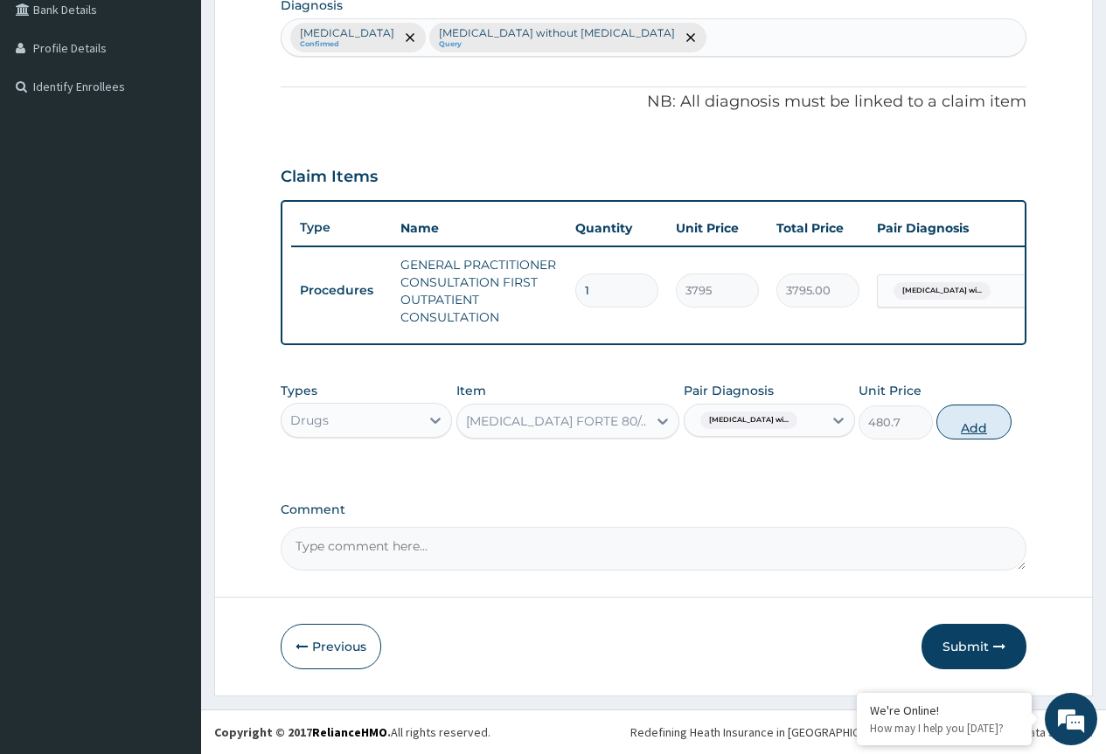
click at [977, 427] on button "Add" at bounding box center [973, 422] width 74 height 35
type input "0"
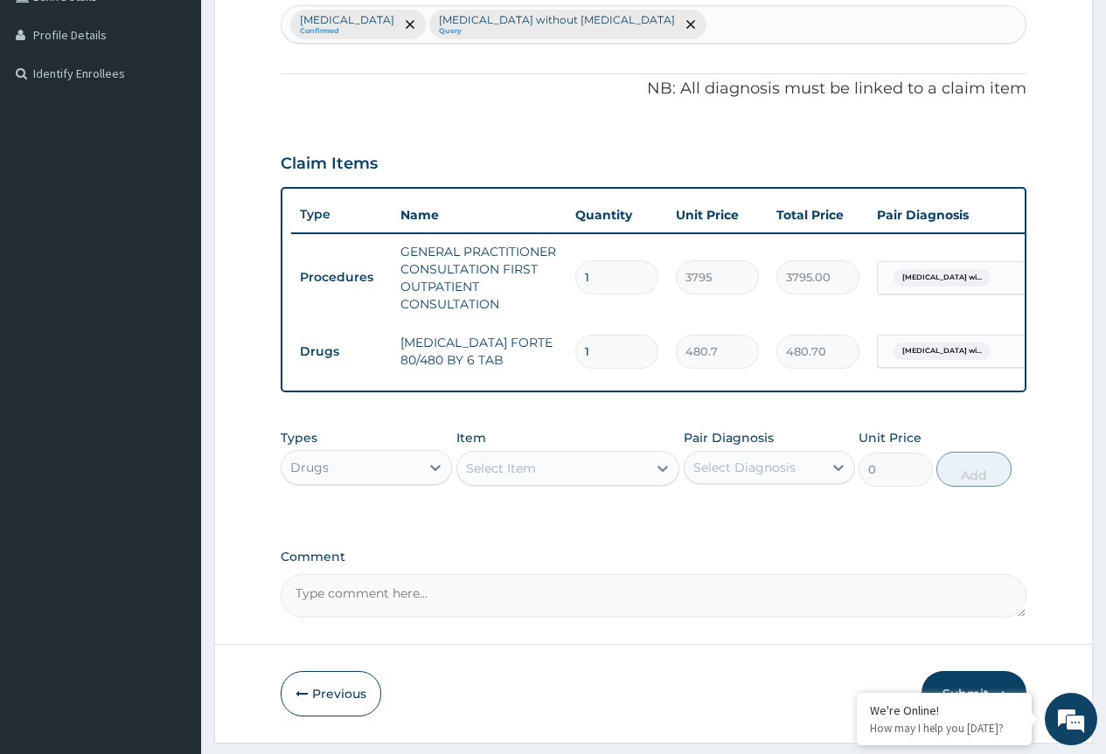
click at [546, 472] on div "Select Item" at bounding box center [552, 469] width 191 height 28
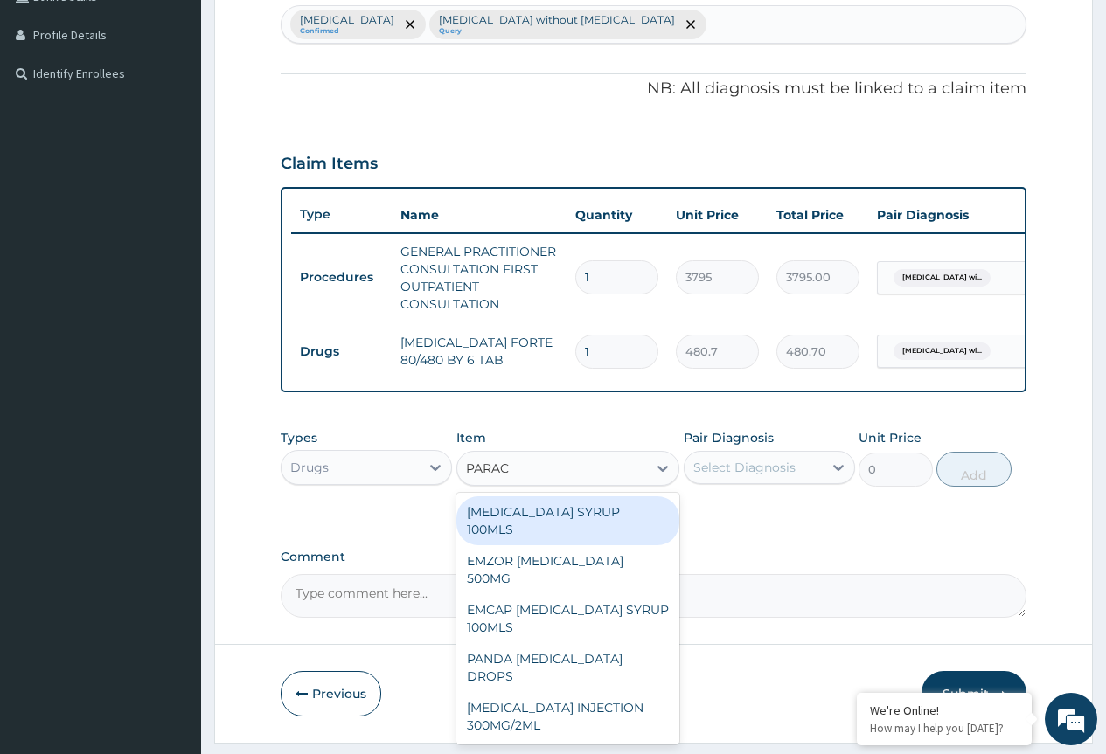
type input "PARACE"
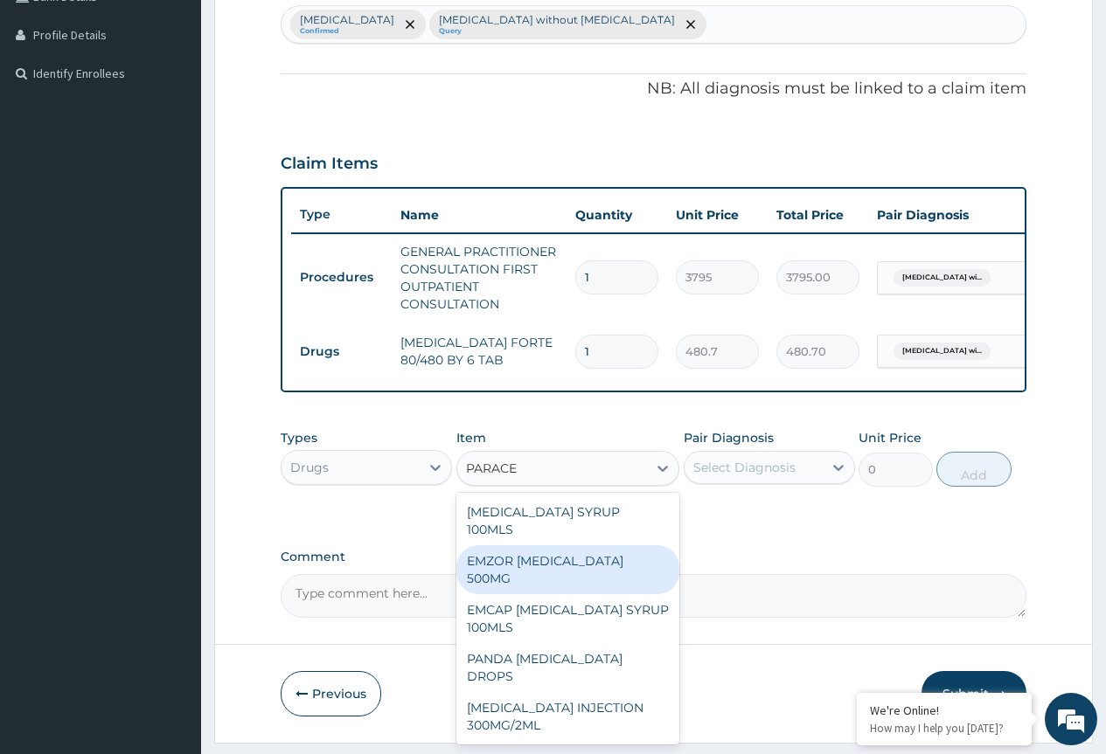
click at [592, 564] on div "EMZOR PARACETAMOL 500MG" at bounding box center [568, 569] width 224 height 49
type input "25.3"
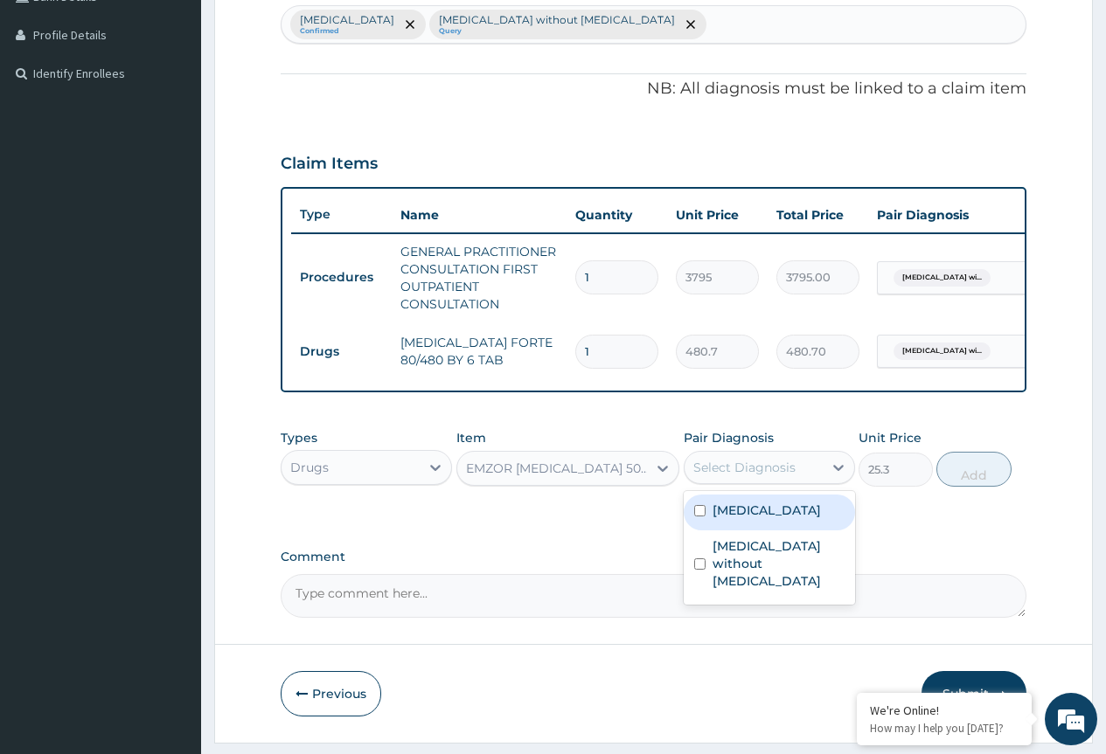
click at [747, 476] on div "Select Diagnosis" at bounding box center [744, 467] width 102 height 17
click at [768, 519] on label "Plasmodium malariae malaria without complication" at bounding box center [766, 510] width 108 height 17
checkbox input "true"
click at [982, 487] on button "Add" at bounding box center [973, 469] width 74 height 35
type input "0"
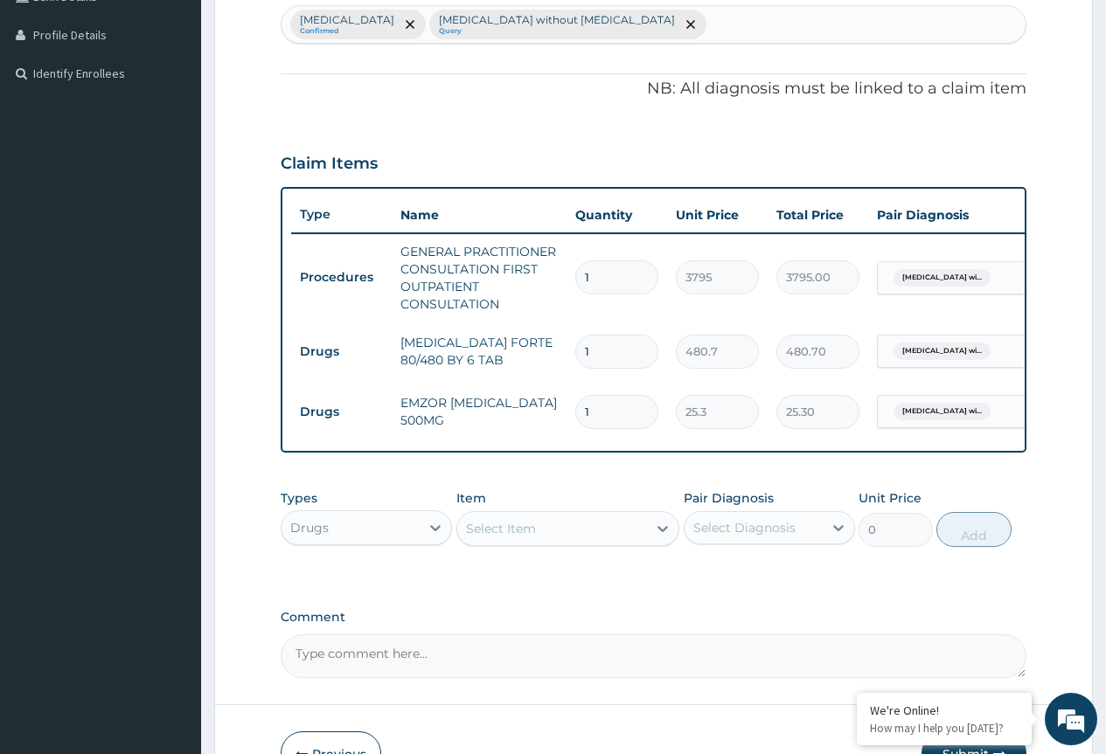
click at [597, 413] on input "1" at bounding box center [616, 412] width 83 height 34
type input "16"
type input "404.80"
type input "1"
type input "25.30"
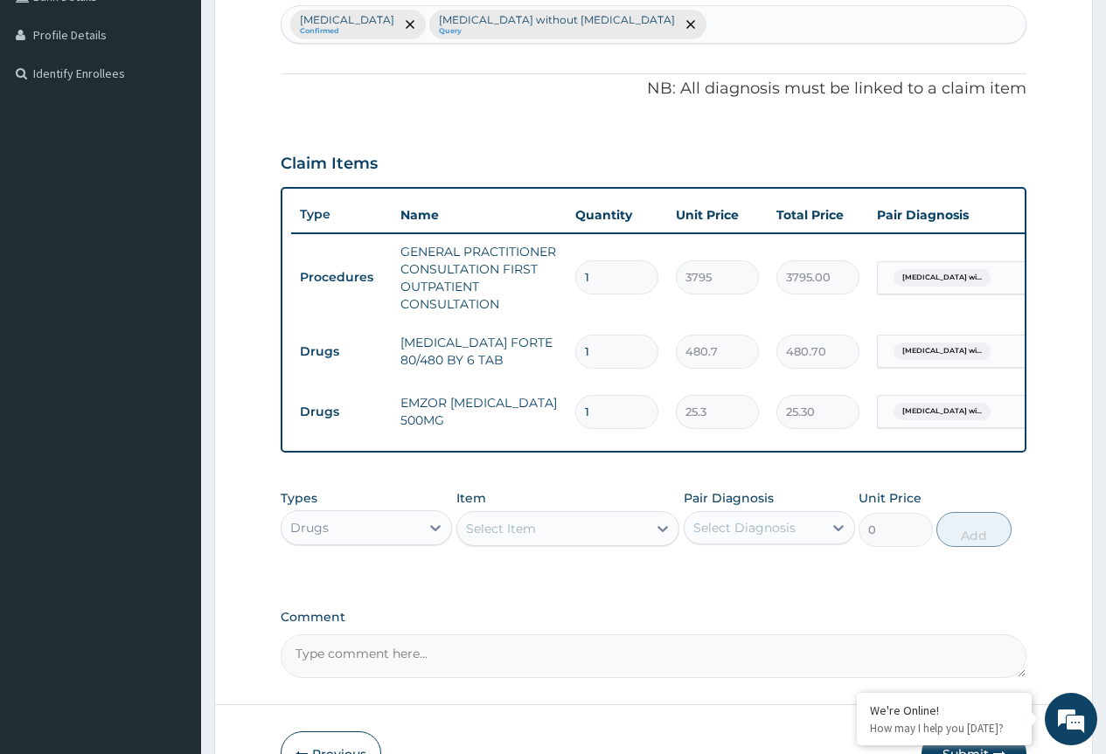
type input "18"
type input "455.40"
type input "18"
drag, startPoint x: 597, startPoint y: 359, endPoint x: 584, endPoint y: 358, distance: 13.2
click at [584, 358] on input "1" at bounding box center [616, 352] width 83 height 34
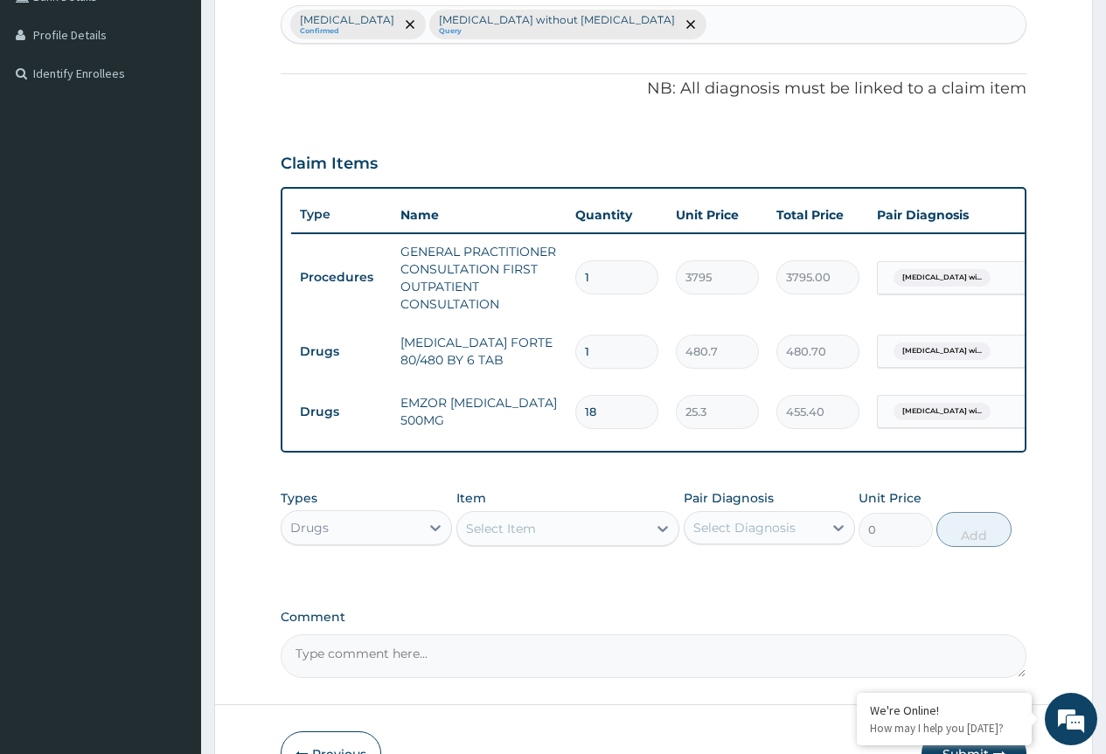
type input "6"
type input "2884.20"
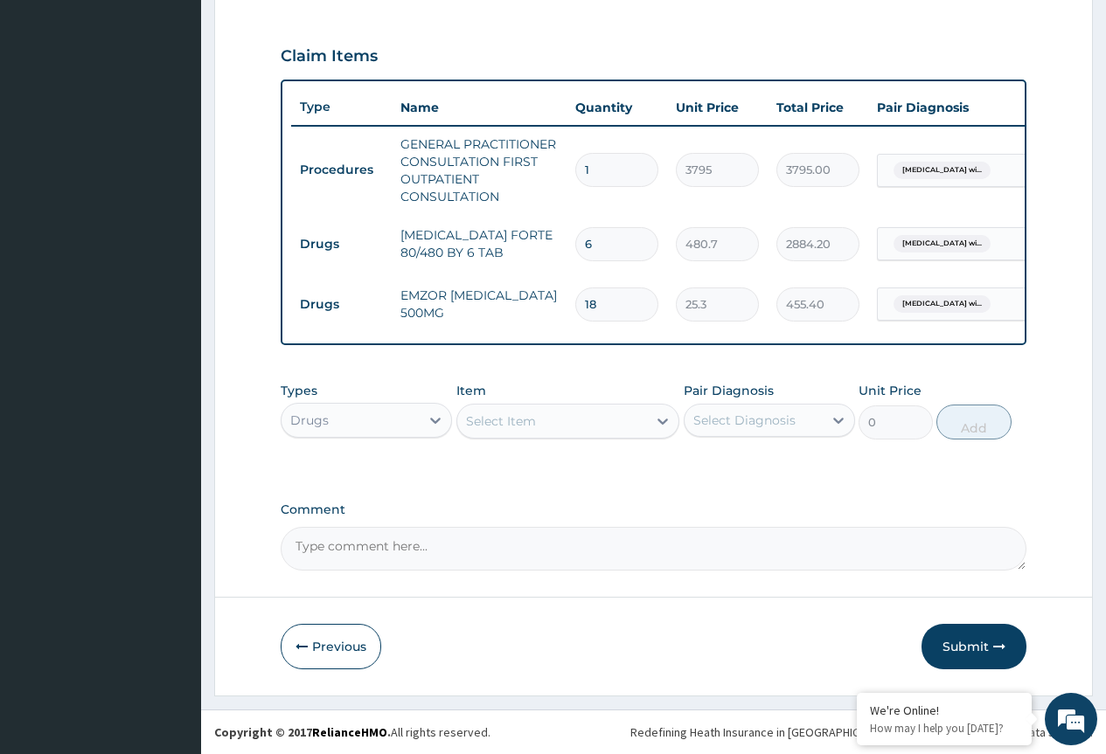
scroll to position [584, 0]
type input "6"
click at [365, 425] on div "Drugs" at bounding box center [350, 420] width 138 height 28
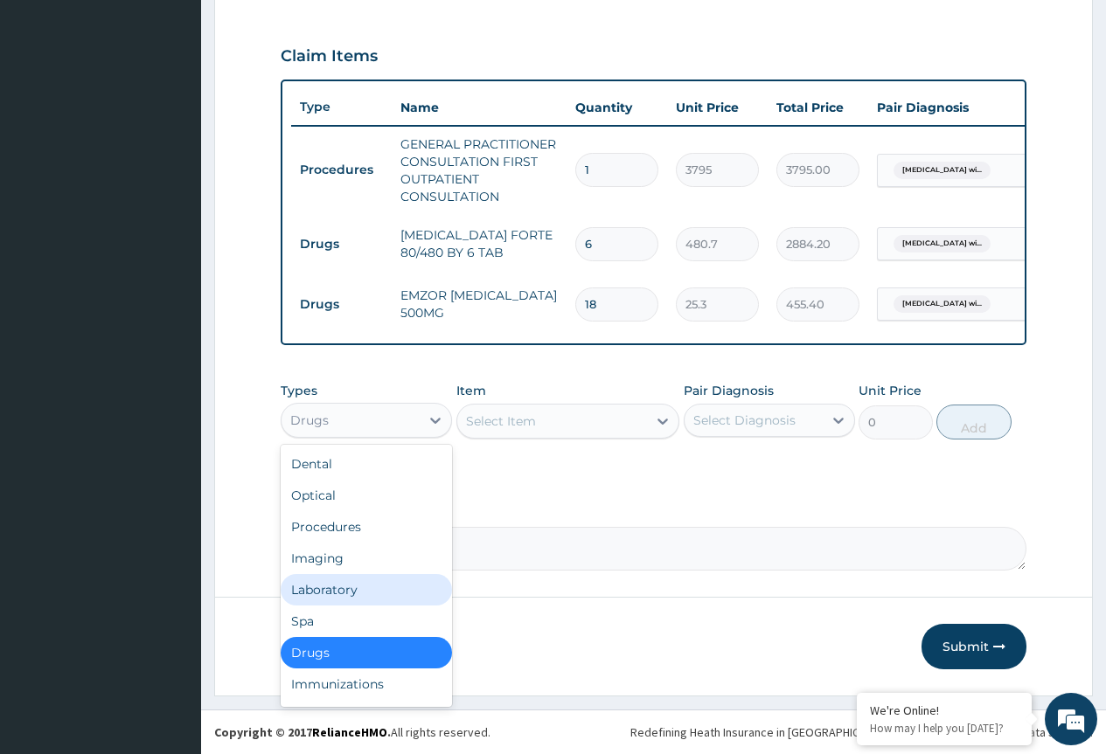
click at [350, 600] on div "Laboratory" at bounding box center [366, 589] width 171 height 31
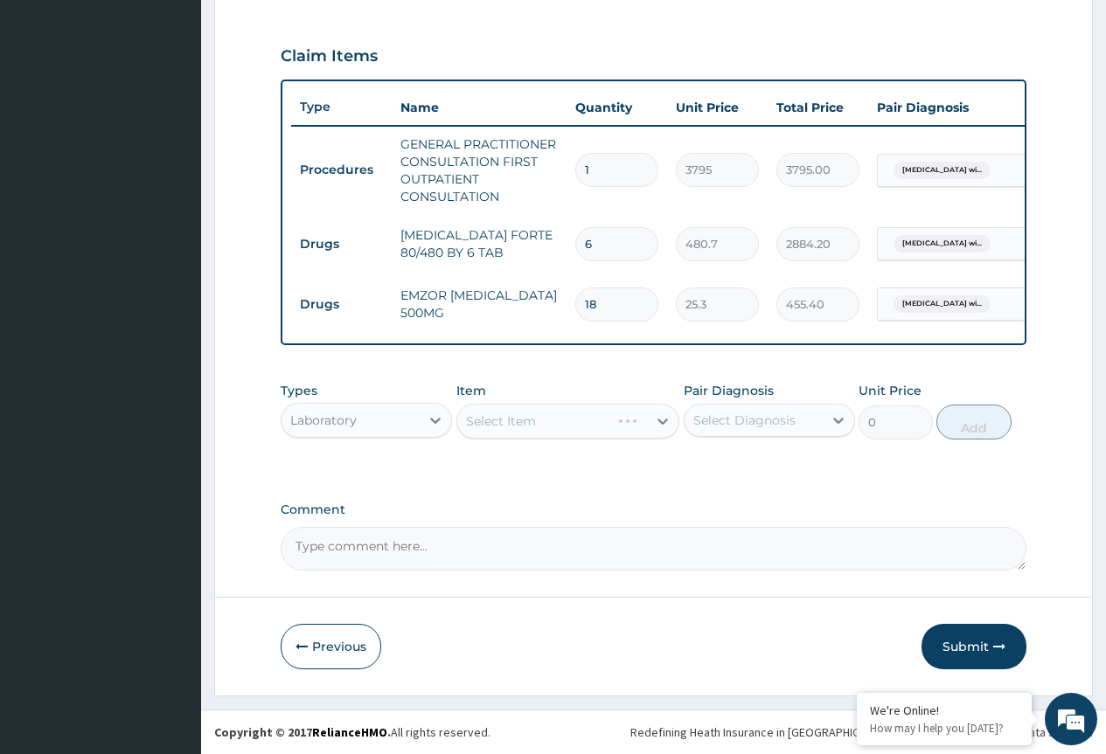
click at [511, 424] on div "Select Item" at bounding box center [568, 421] width 224 height 35
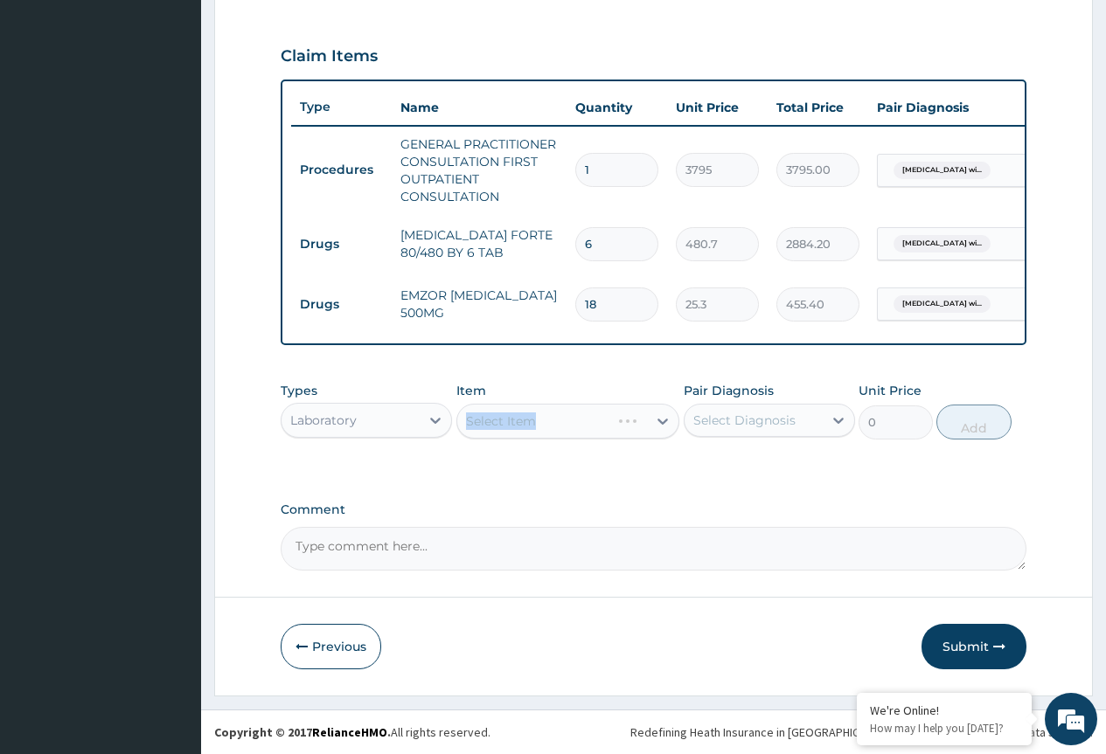
click at [575, 426] on div "Select Item" at bounding box center [568, 421] width 224 height 35
click at [596, 425] on div "Select Item" at bounding box center [568, 421] width 224 height 35
click at [575, 420] on div "Select Item" at bounding box center [568, 421] width 224 height 35
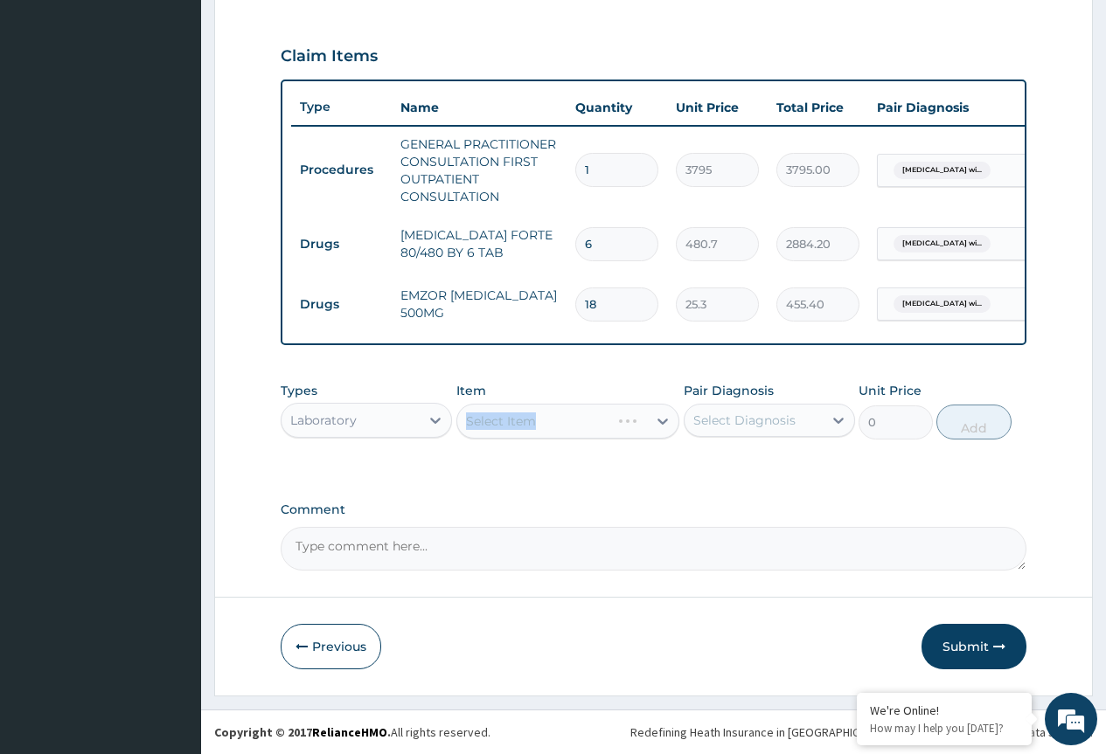
click at [570, 420] on div "Select Item" at bounding box center [568, 421] width 224 height 35
click at [552, 430] on div "Select Item" at bounding box center [568, 421] width 224 height 35
click at [649, 415] on div "Select Item" at bounding box center [568, 421] width 224 height 35
click at [663, 419] on div "Select Item" at bounding box center [568, 421] width 224 height 35
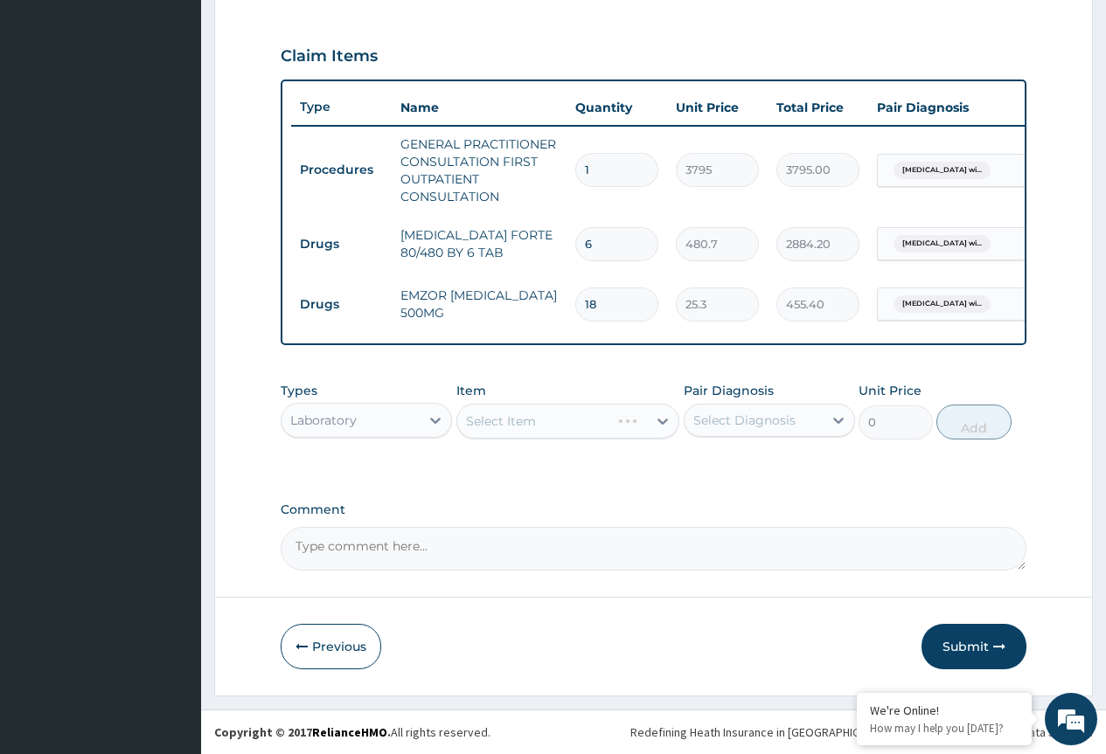
click at [663, 419] on div "Select Item" at bounding box center [568, 421] width 224 height 35
click at [639, 426] on div "Select Item" at bounding box center [568, 421] width 224 height 35
click at [972, 634] on button "Submit" at bounding box center [973, 646] width 105 height 45
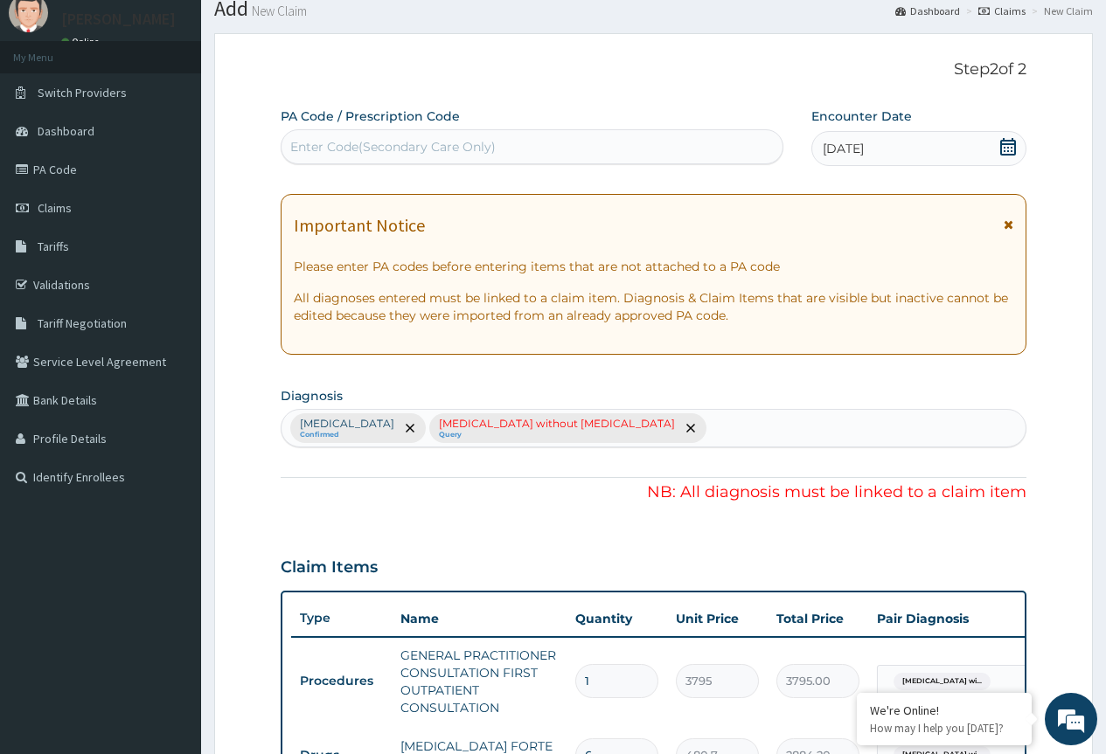
scroll to position [0, 0]
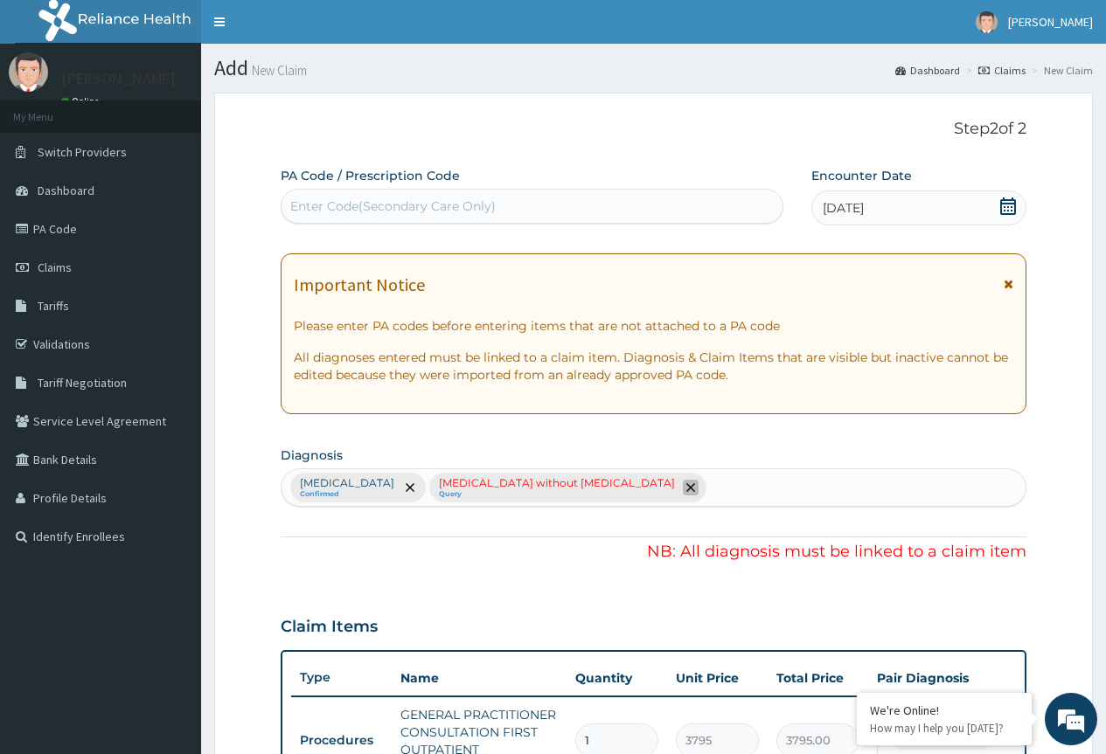
click at [695, 486] on icon "remove selection option" at bounding box center [690, 487] width 9 height 9
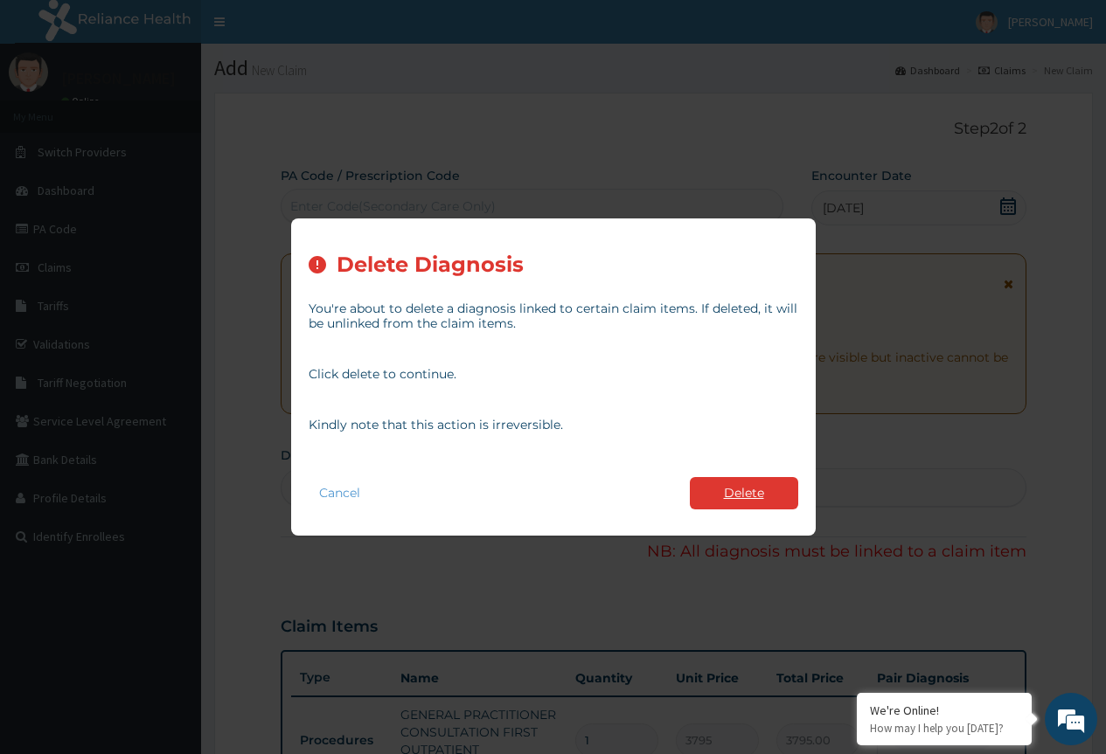
click at [768, 496] on button "Delete" at bounding box center [744, 493] width 108 height 32
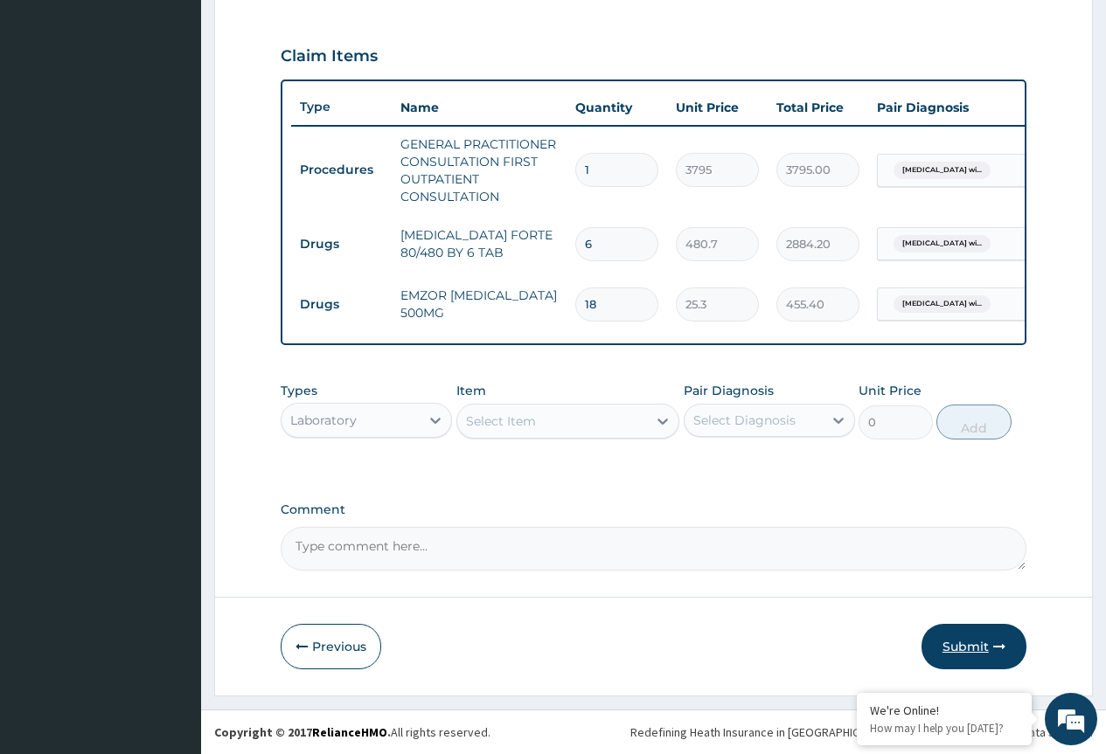
click at [996, 654] on button "Submit" at bounding box center [973, 646] width 105 height 45
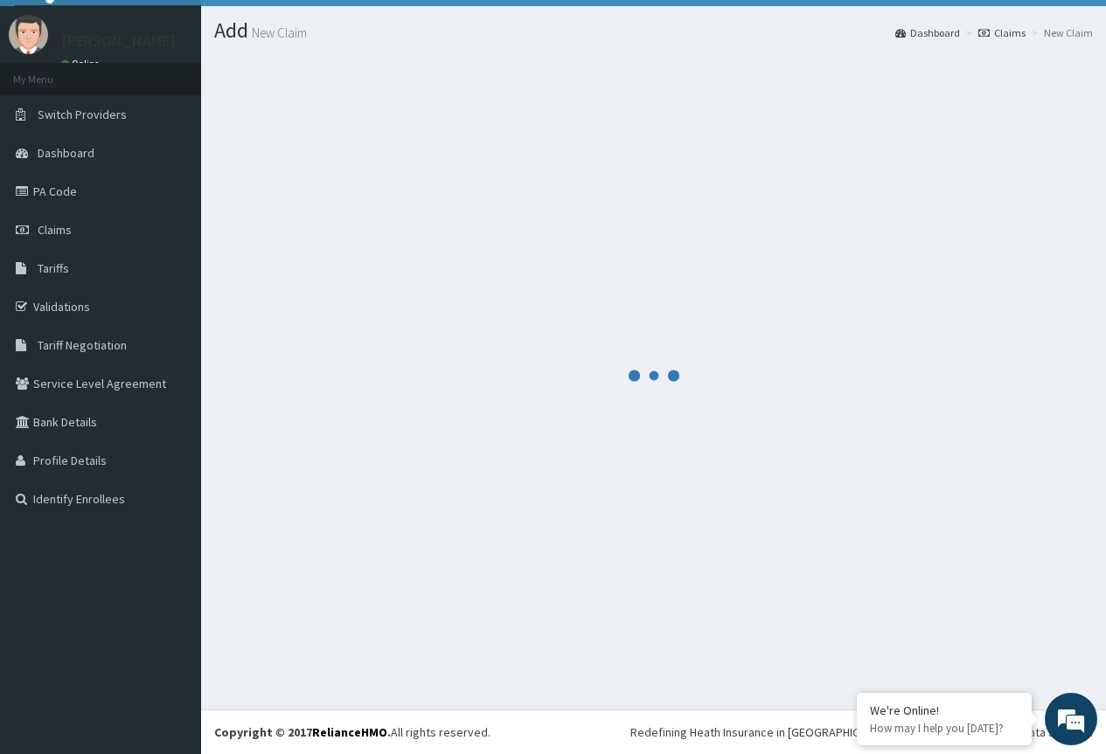
scroll to position [584, 0]
